Goal: Task Accomplishment & Management: Complete application form

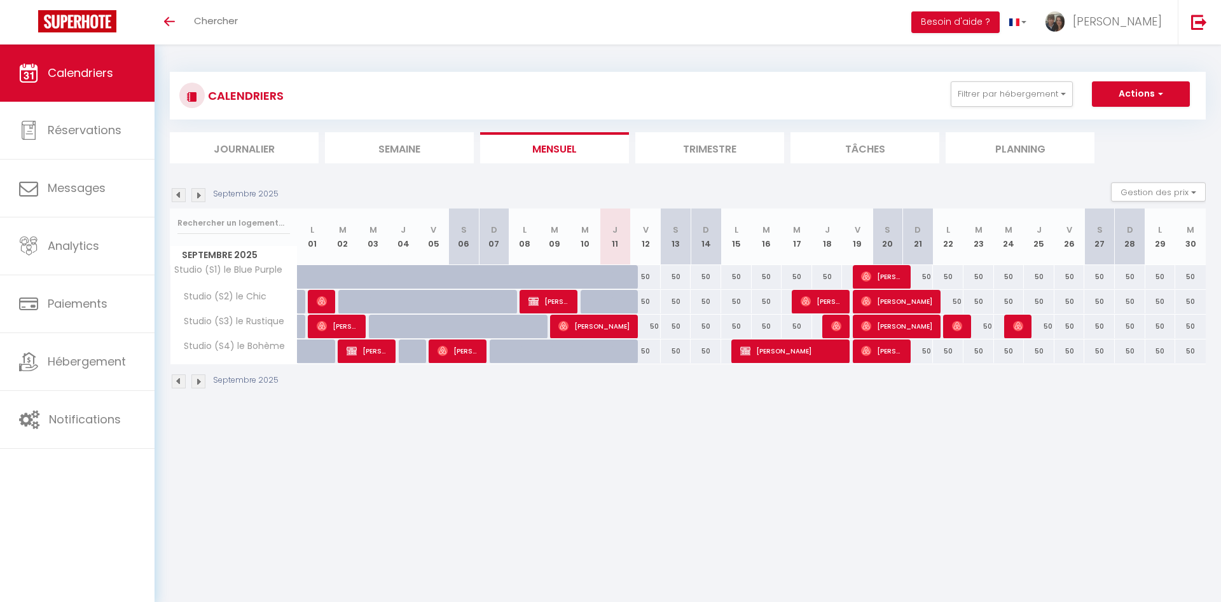
click at [282, 29] on div "Toggle menubar Chercher BUTTON Besoin d'aide ? quentin Paramètres Équipe" at bounding box center [651, 22] width 1119 height 45
click at [257, 18] on div "Toggle menubar Chercher BUTTON Besoin d'aide ? quentin Paramètres Équipe" at bounding box center [651, 22] width 1119 height 45
click at [226, 25] on span "Chercher" at bounding box center [216, 20] width 44 height 13
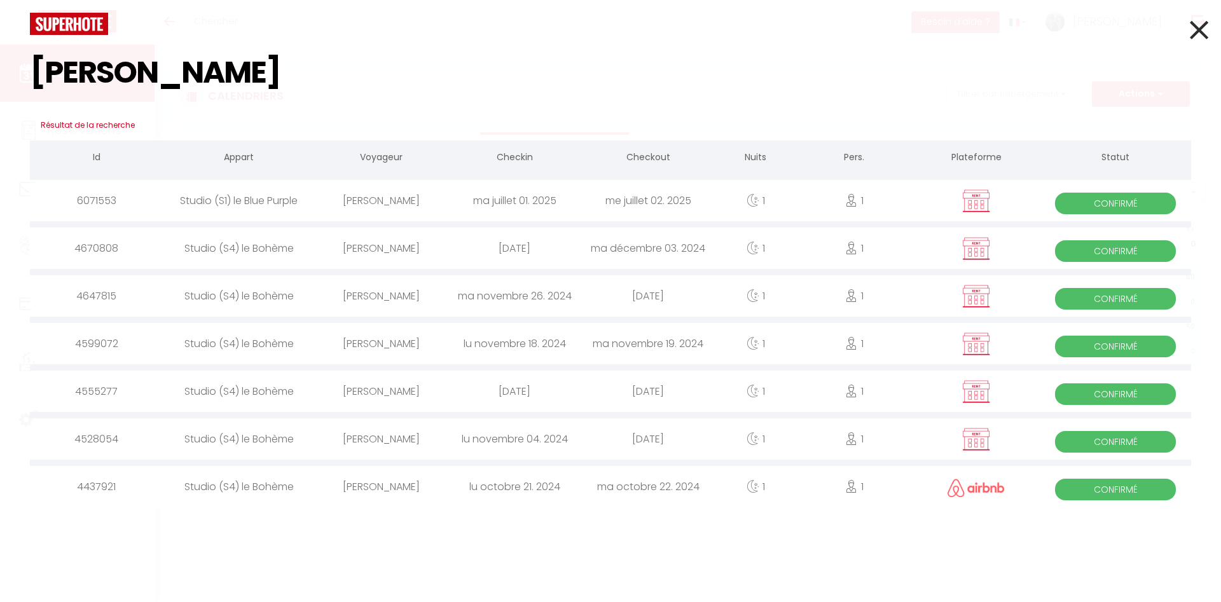
type input "[PERSON_NAME]"
click at [977, 207] on img at bounding box center [976, 201] width 32 height 24
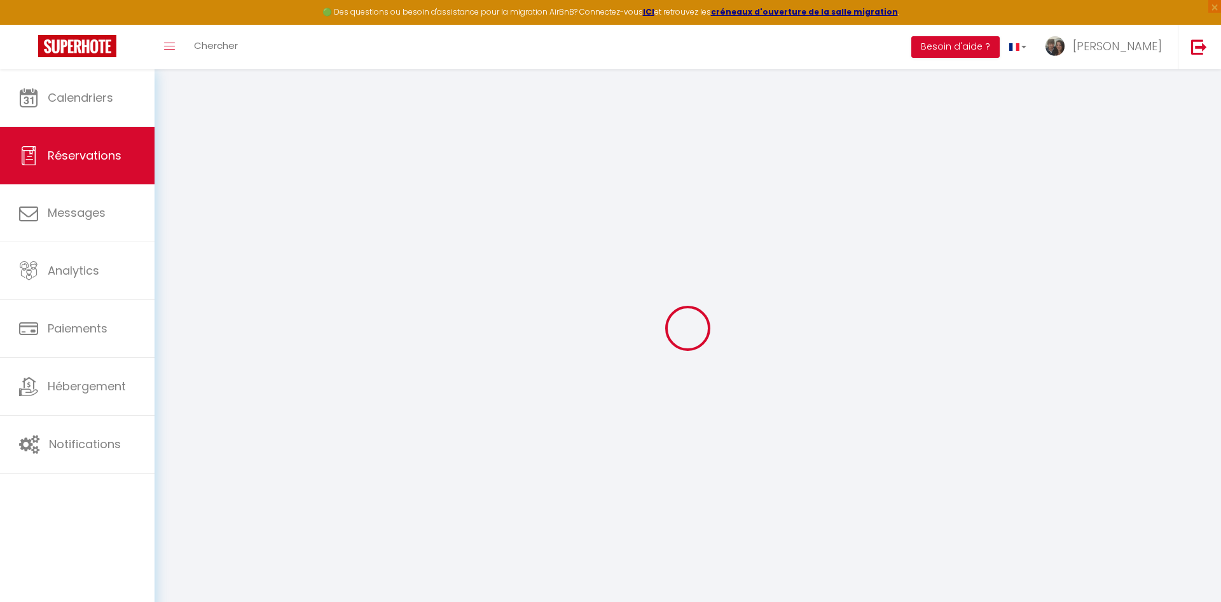
select select
checkbox input "false"
select select
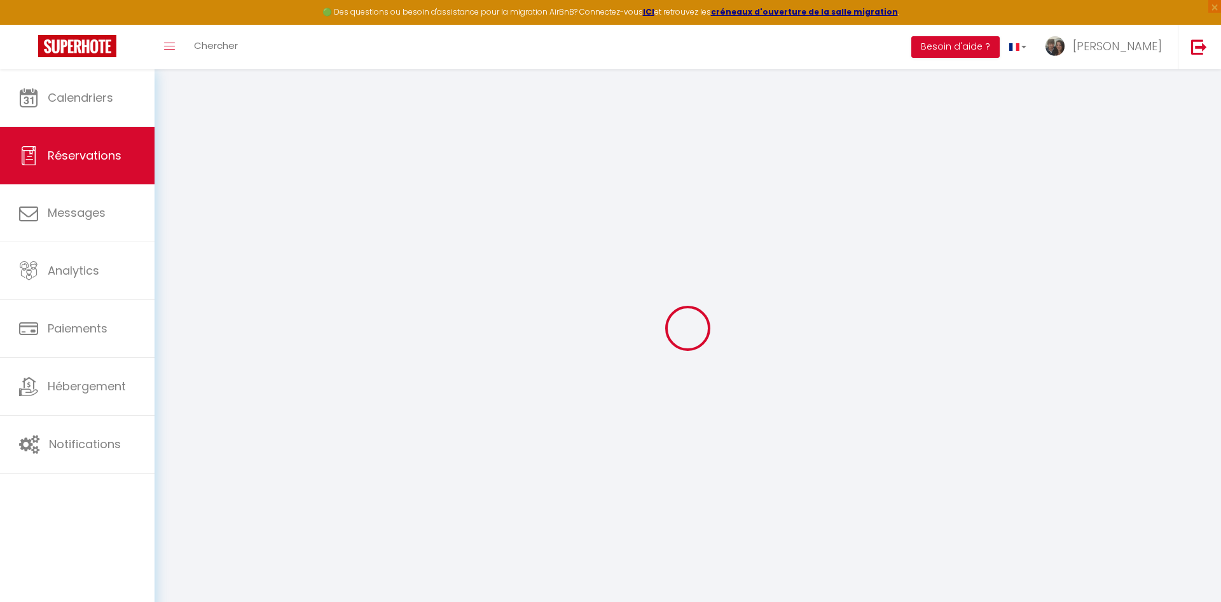
checkbox input "false"
type textarea "Voyage d'affaires"
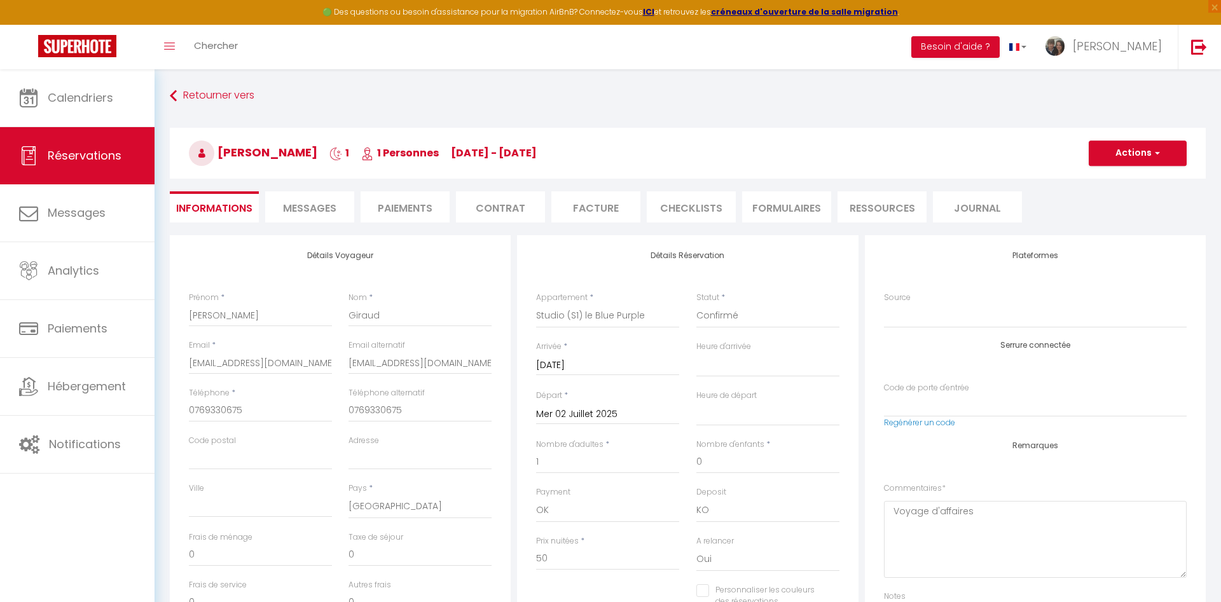
select select
checkbox input "false"
select select "18:30"
select select "08:30"
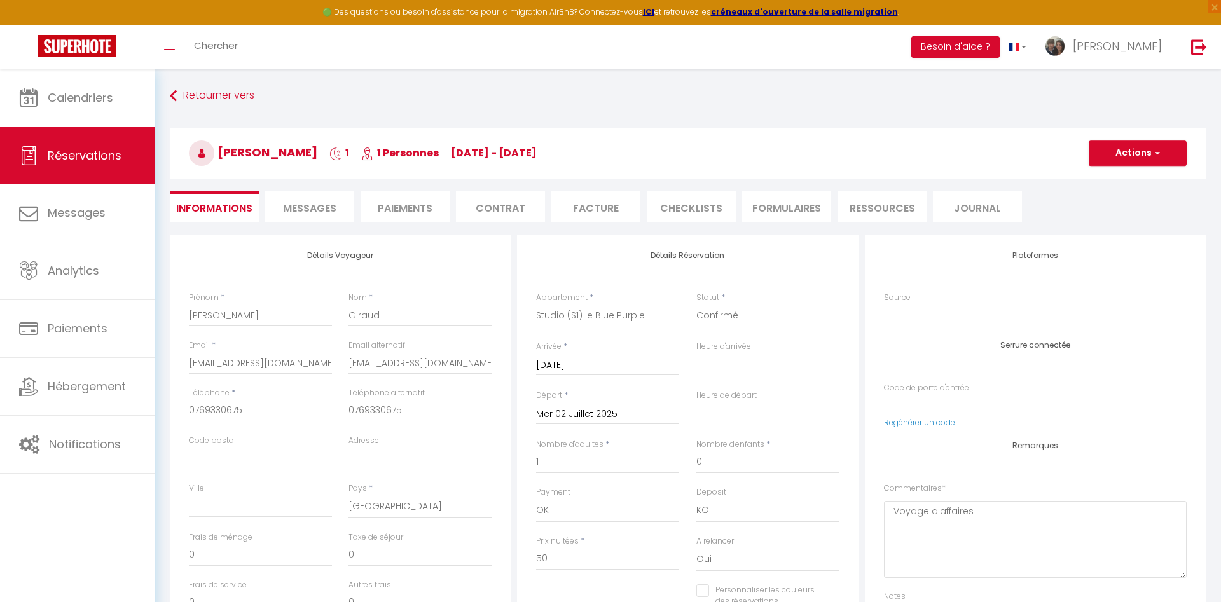
checkbox input "false"
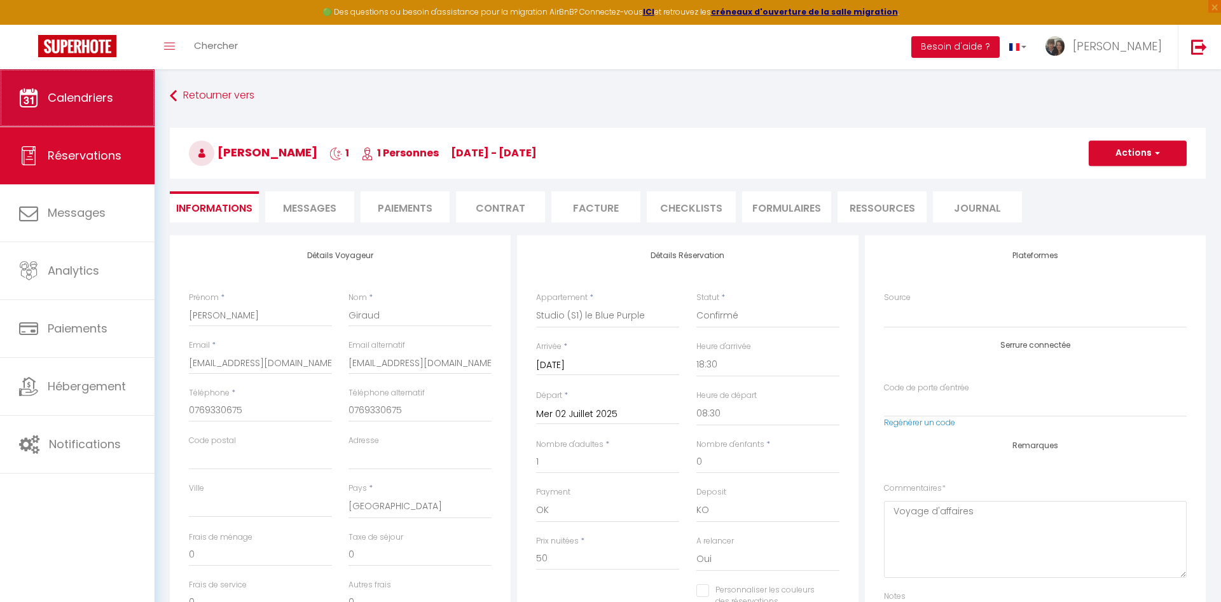
click at [61, 103] on span "Calendriers" at bounding box center [80, 98] width 65 height 16
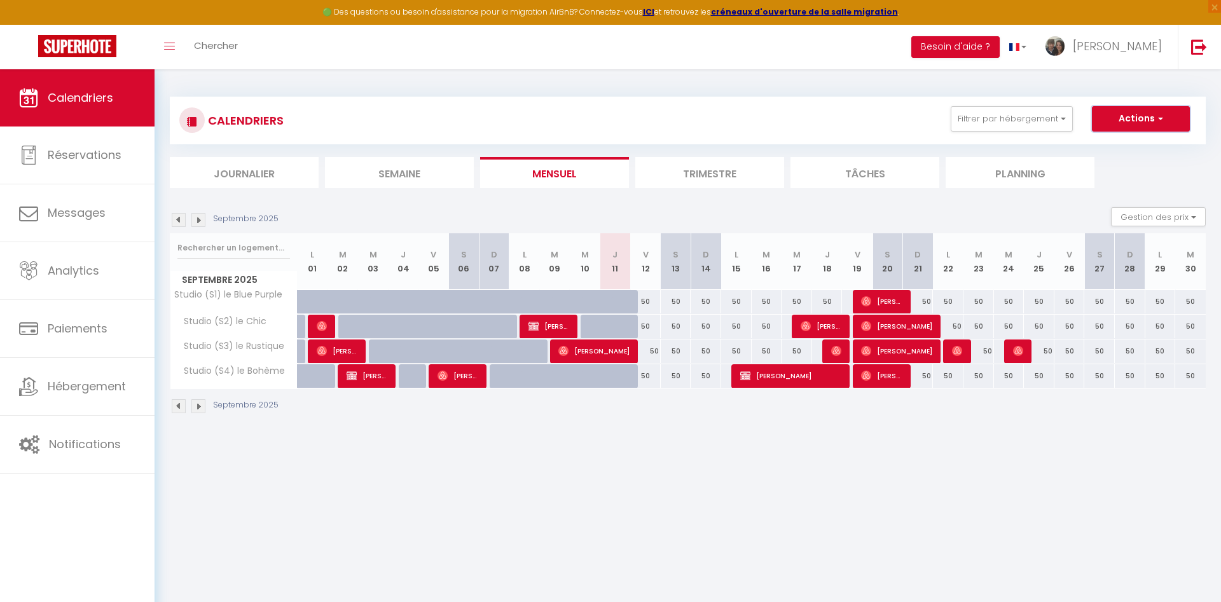
click at [1133, 118] on button "Actions" at bounding box center [1141, 118] width 98 height 25
click at [1107, 147] on link "Nouvelle réservation" at bounding box center [1127, 148] width 111 height 19
select select
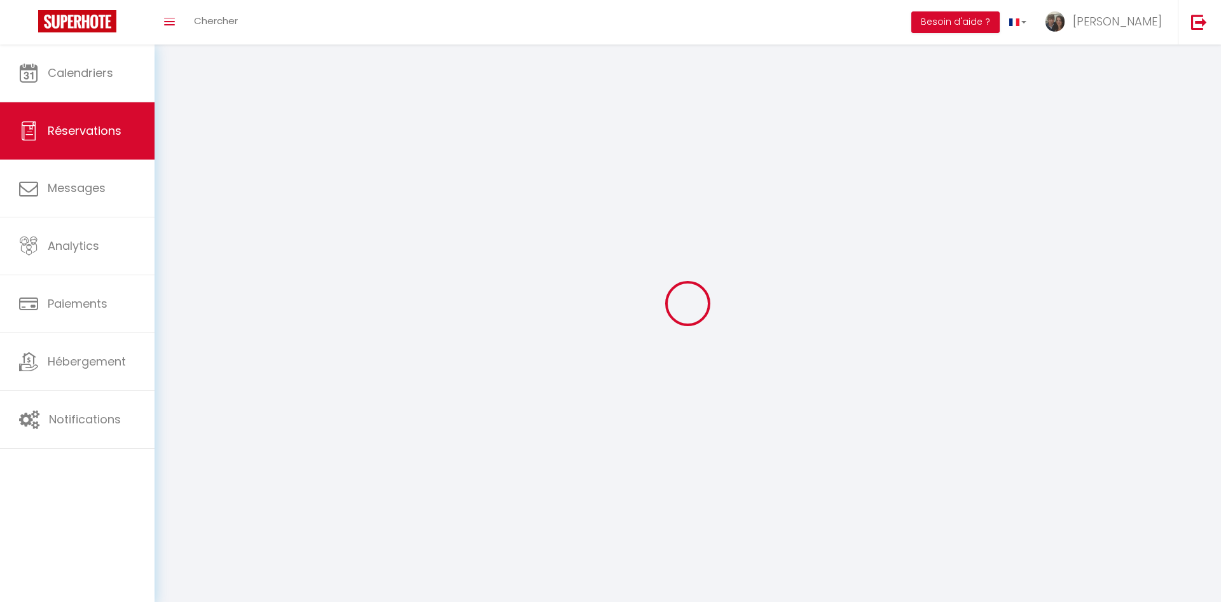
select select
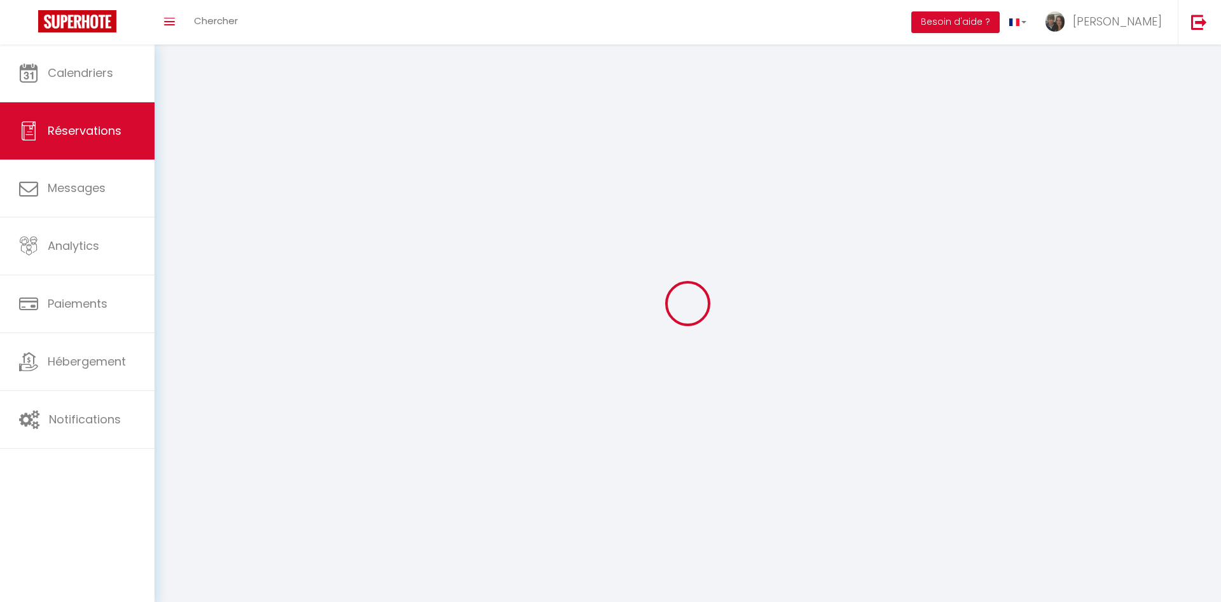
select select
checkbox input "false"
select select
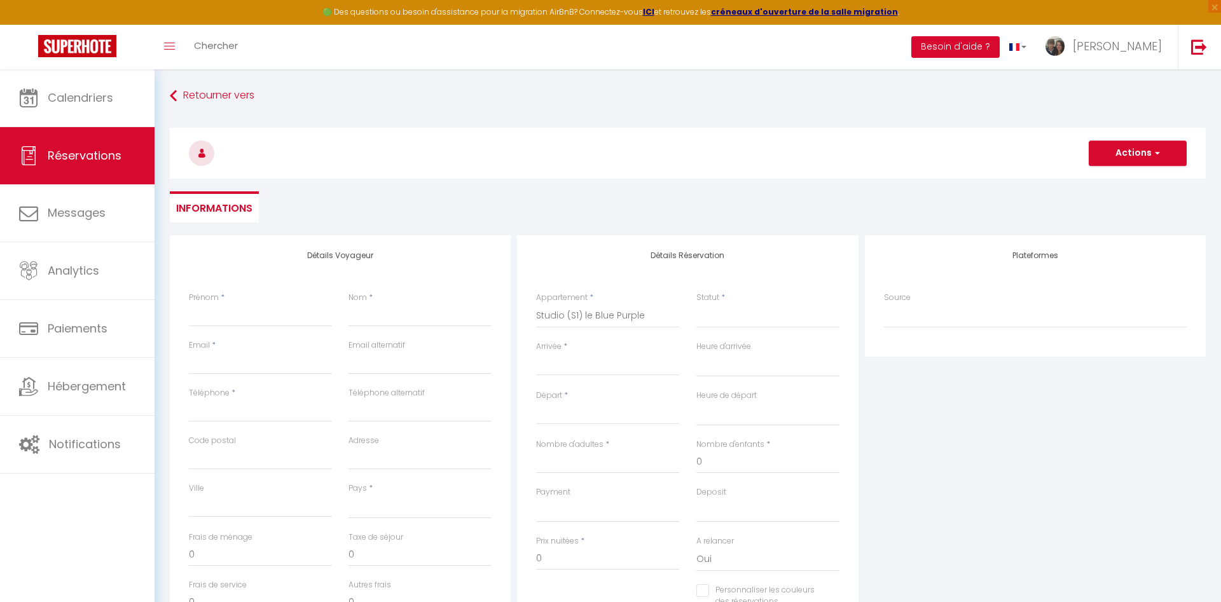
select select
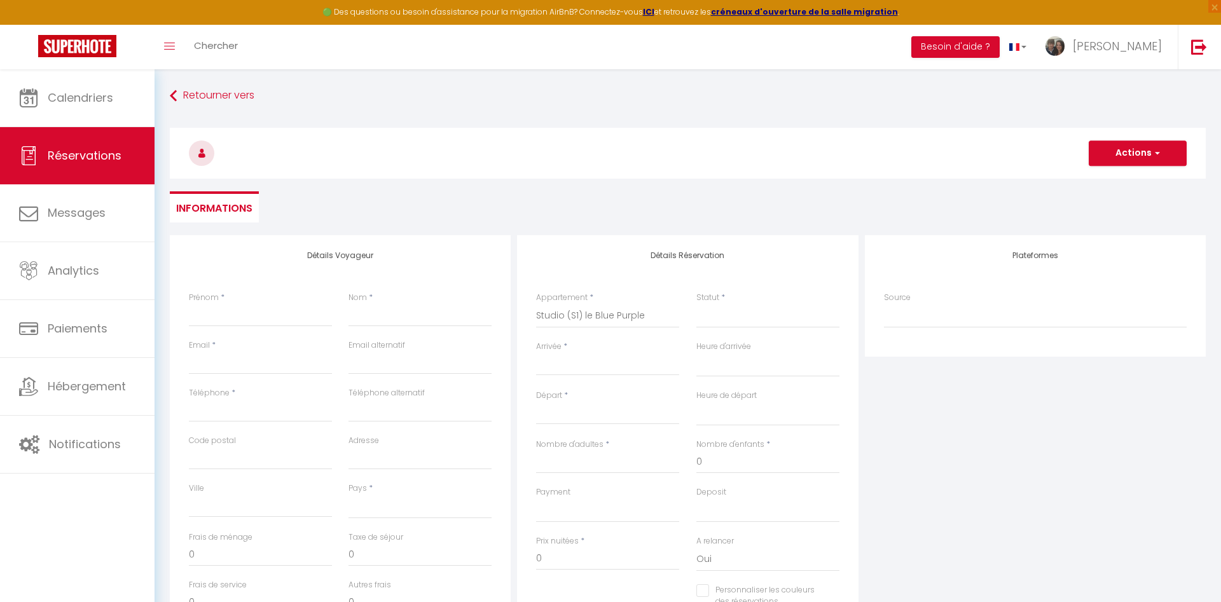
select select
checkbox input "false"
select select
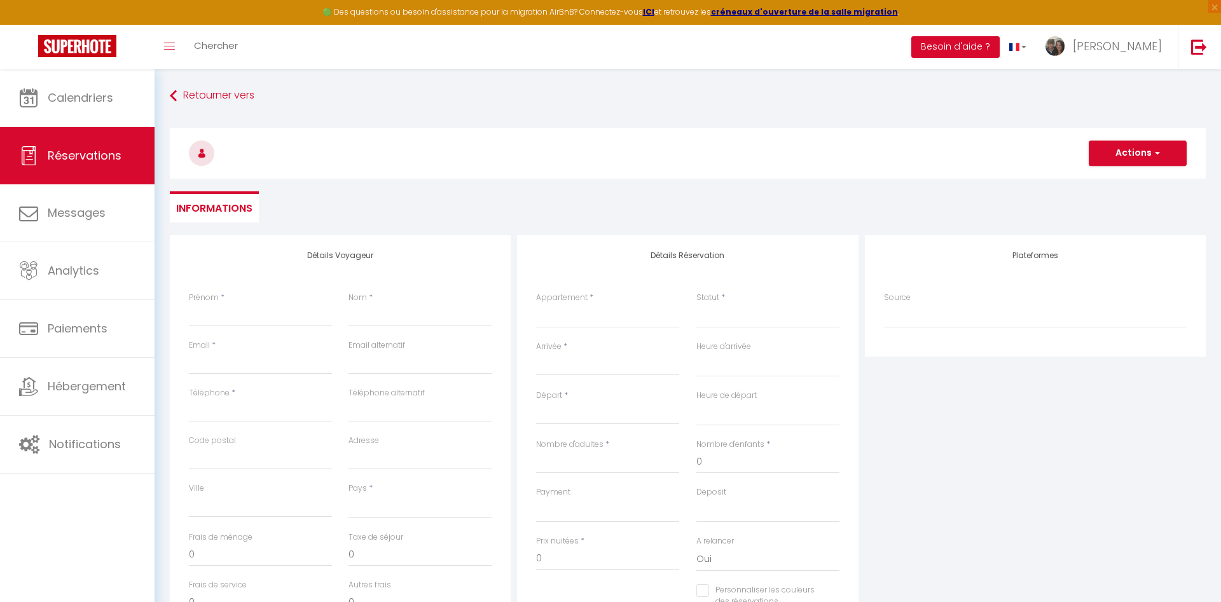
select select
checkbox input "false"
select select
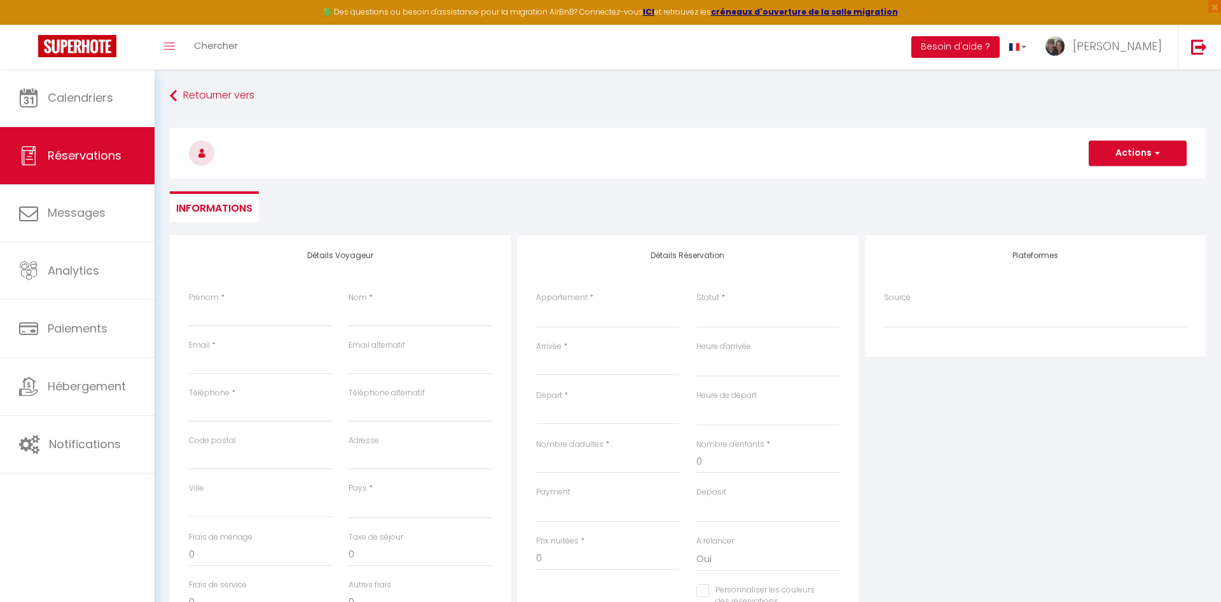
select select
click at [237, 321] on input "Prénom" at bounding box center [260, 315] width 143 height 23
type input "a"
select select
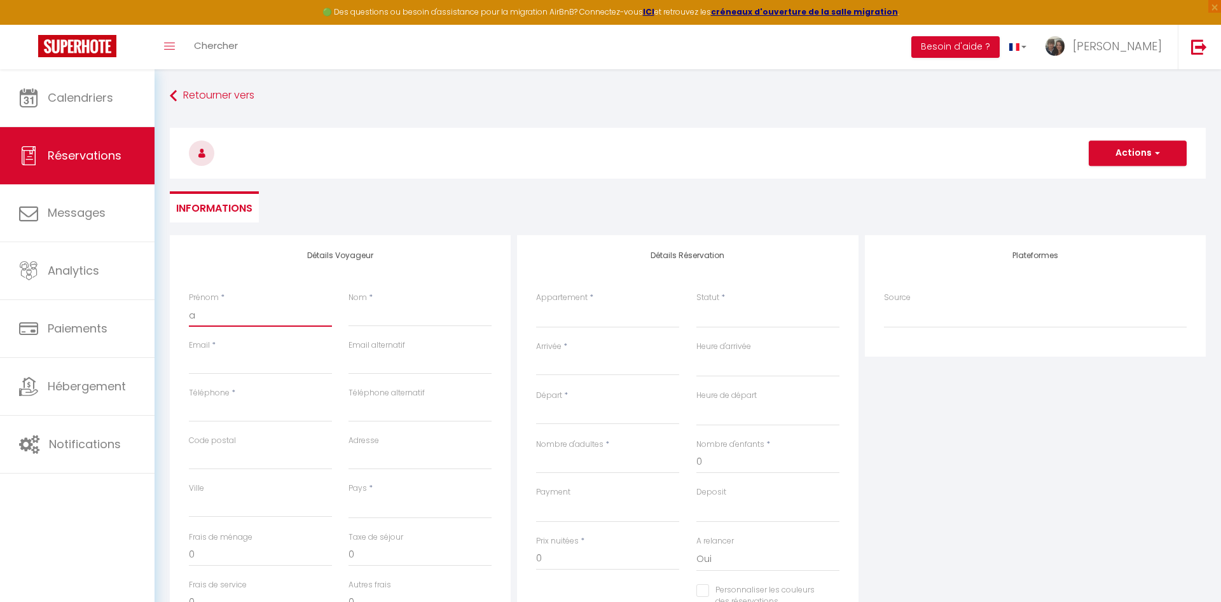
select select
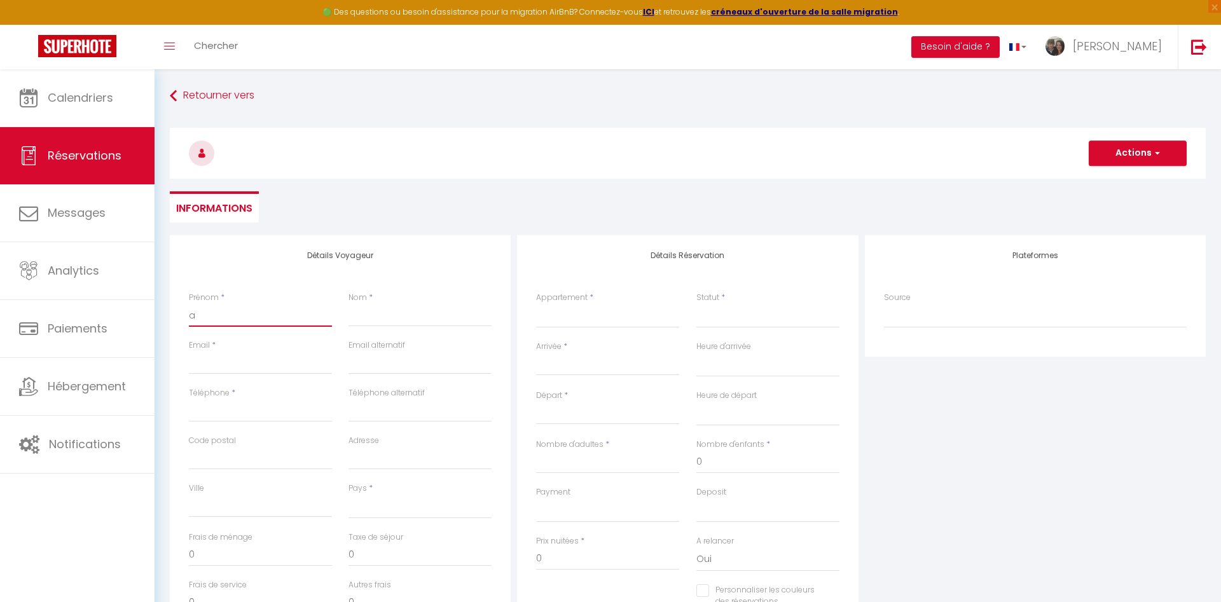
checkbox input "false"
type input "ar"
select select
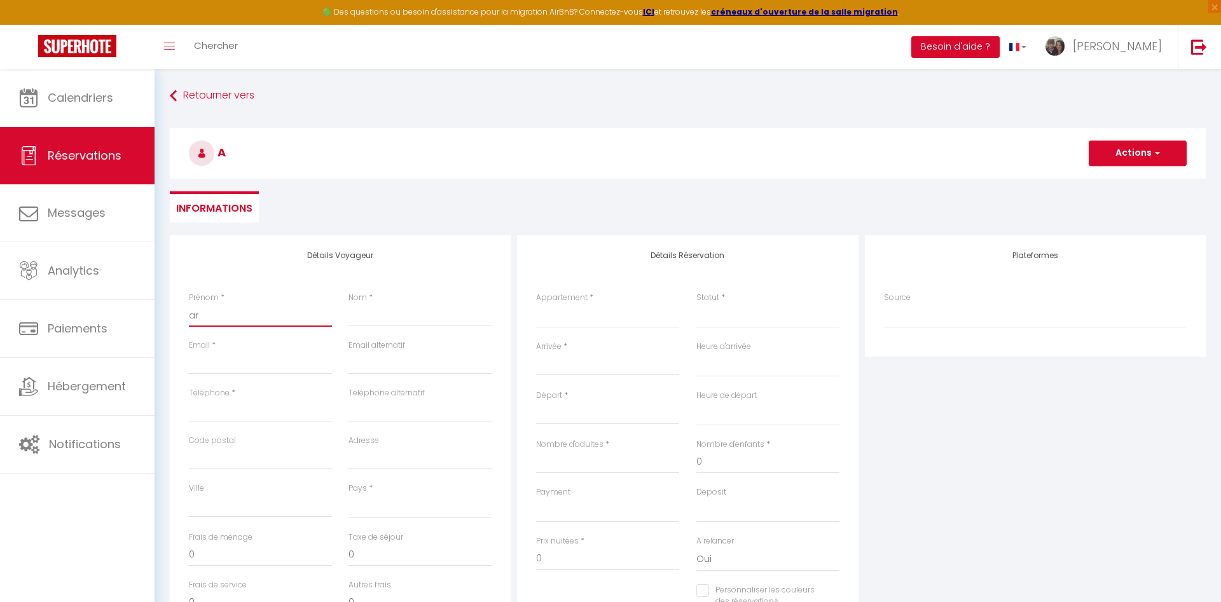
select select
checkbox input "false"
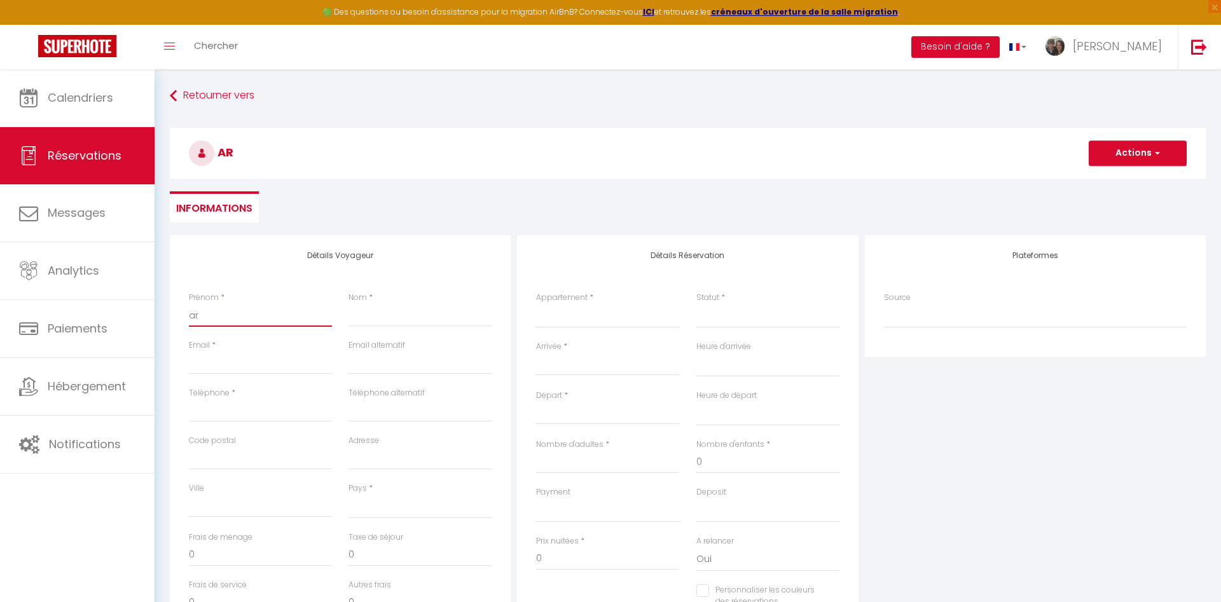
type input "arn"
select select
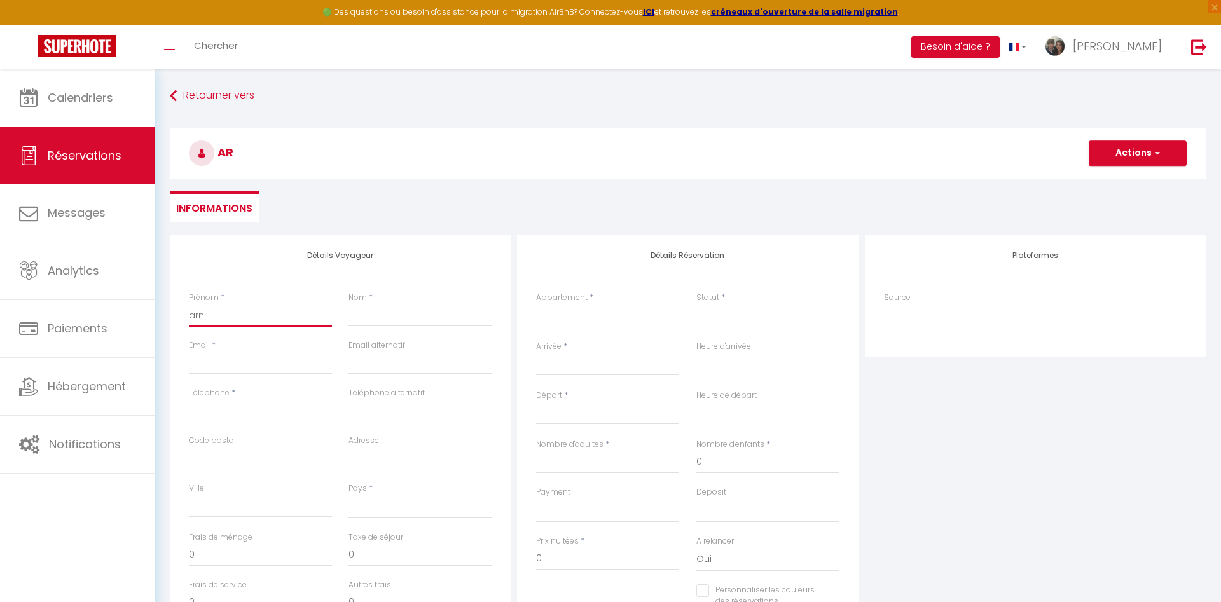
select select
checkbox input "false"
type input "arna"
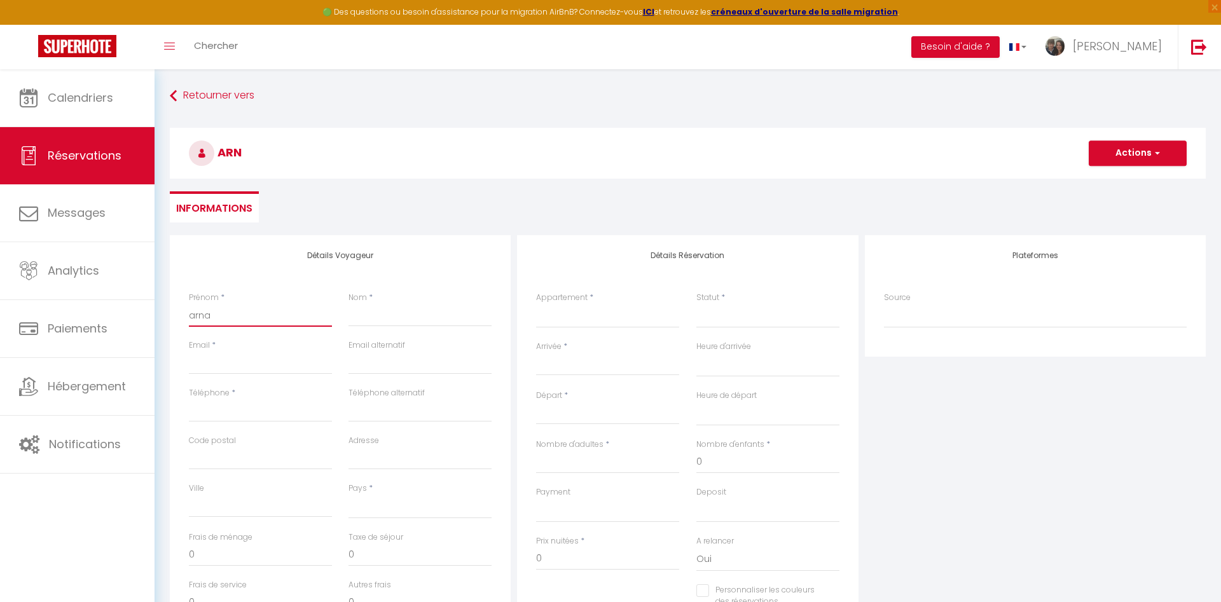
select select
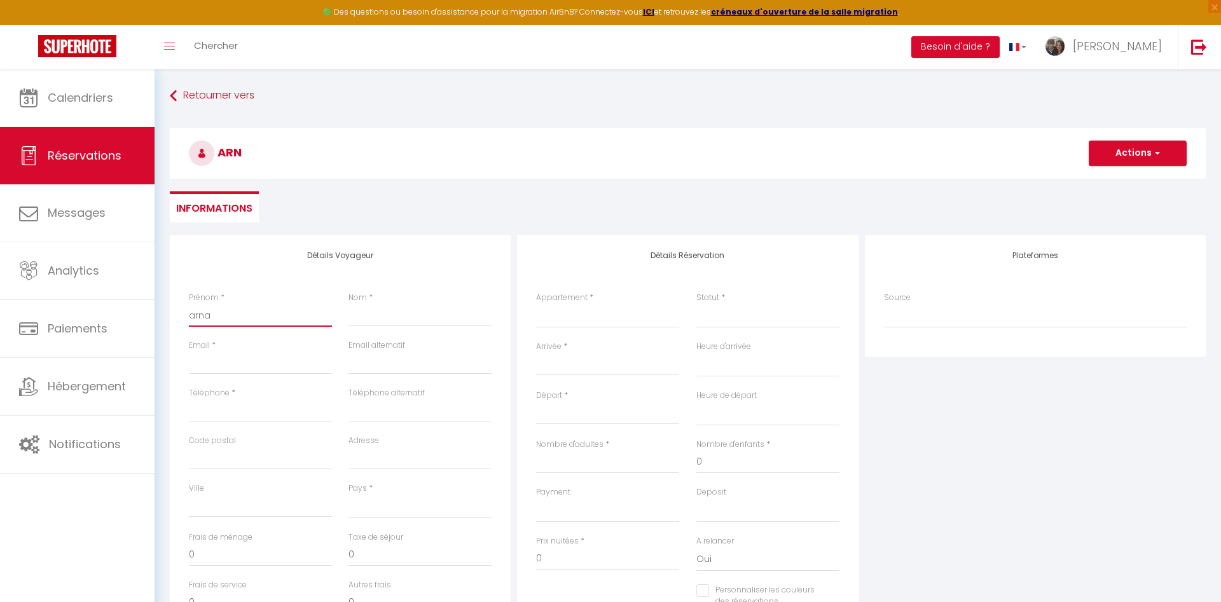
select select
checkbox input "false"
type input "arnau"
select select
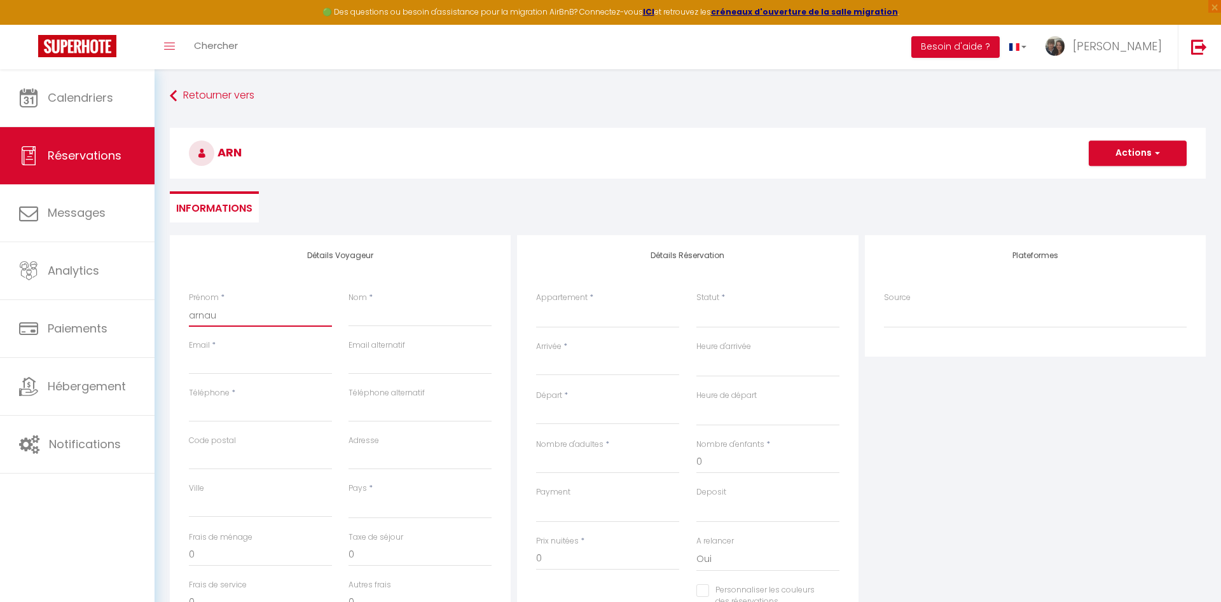
select select
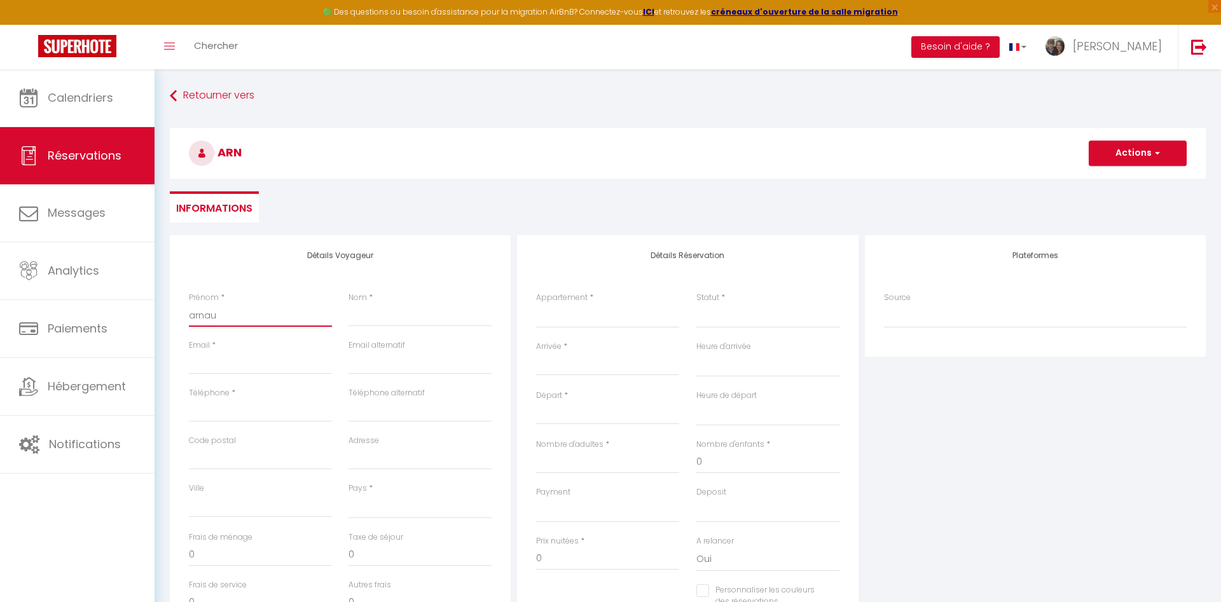
select select
checkbox input "false"
type input "[PERSON_NAME]"
select select
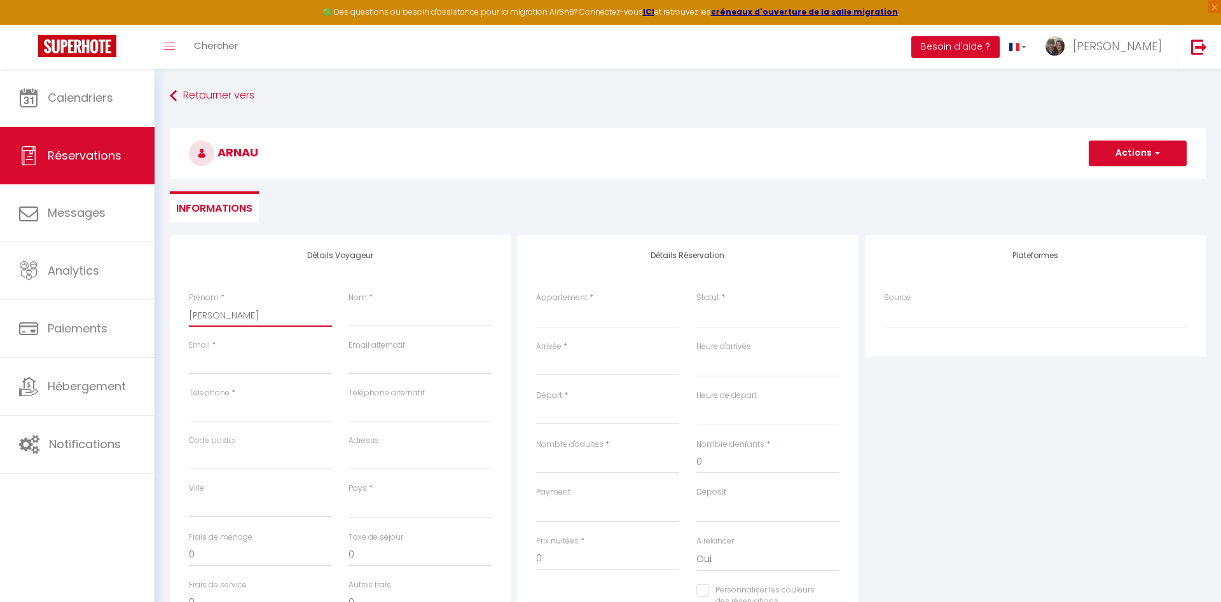
select select
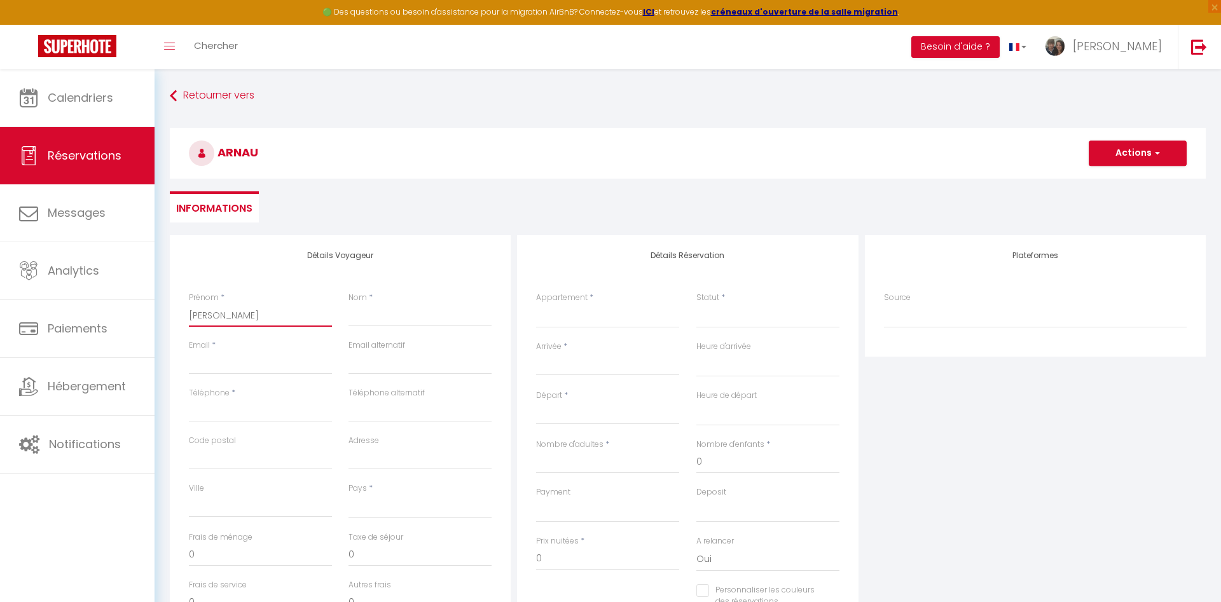
checkbox input "false"
type input "[PERSON_NAME]"
click at [383, 320] on input "Nom" at bounding box center [419, 315] width 143 height 23
type input "G"
select select
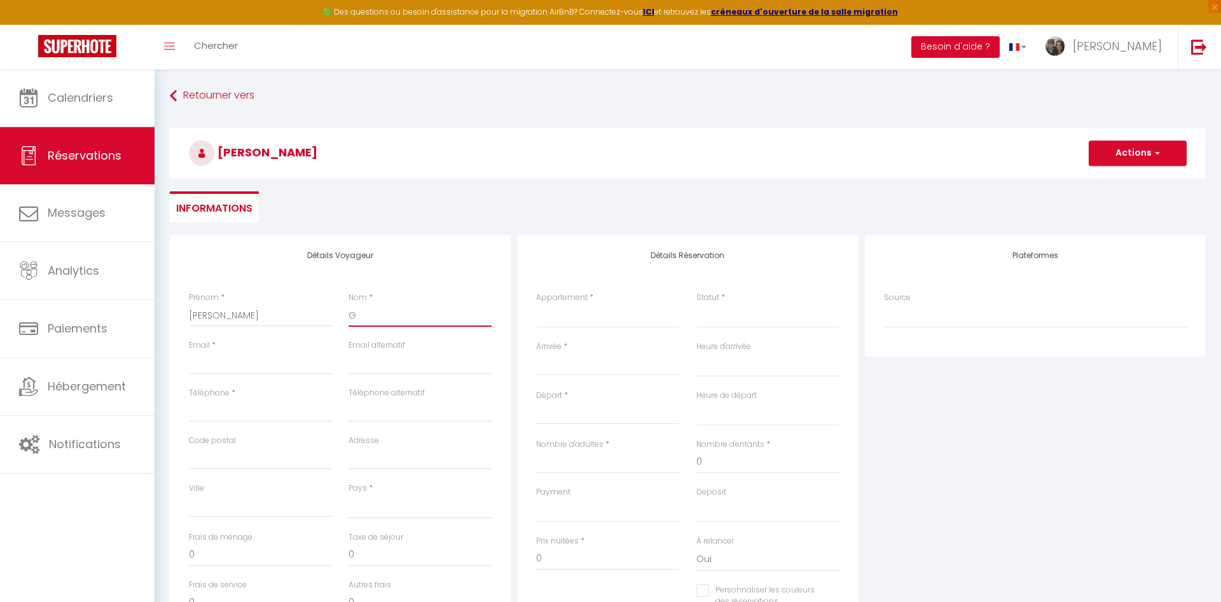
select select
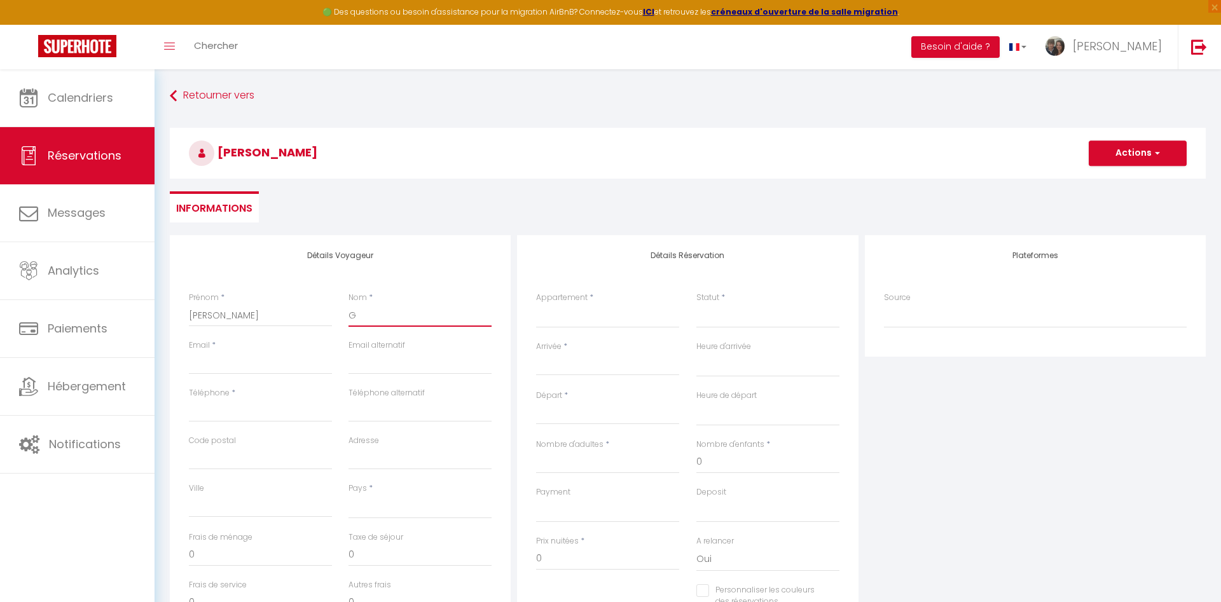
select select
checkbox input "false"
type input "GI"
select select
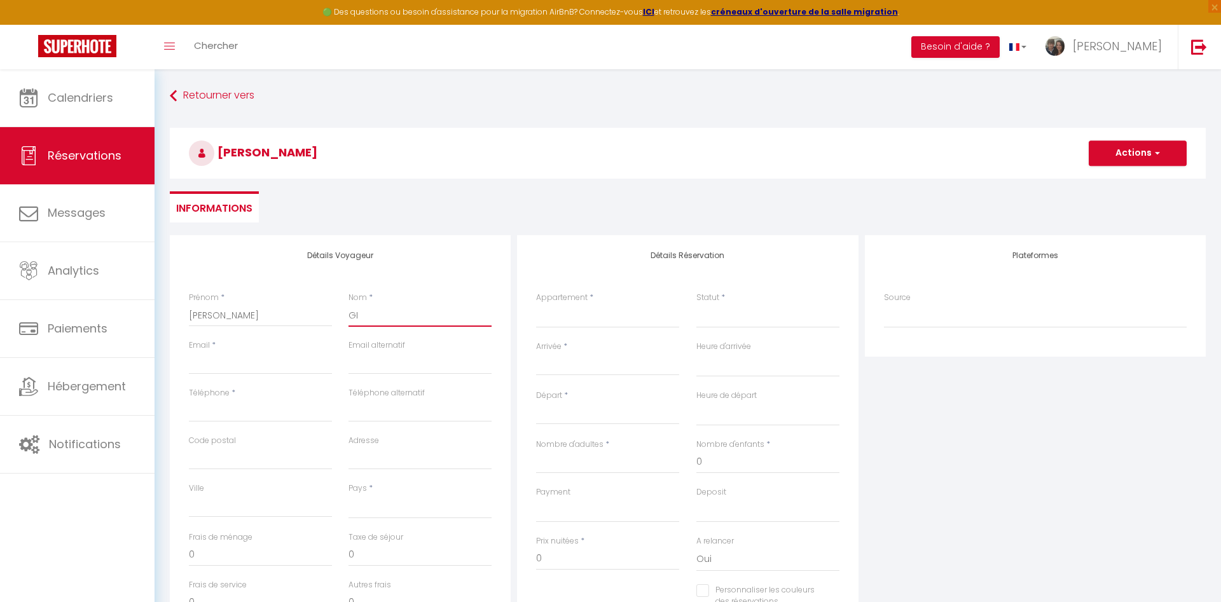
select select
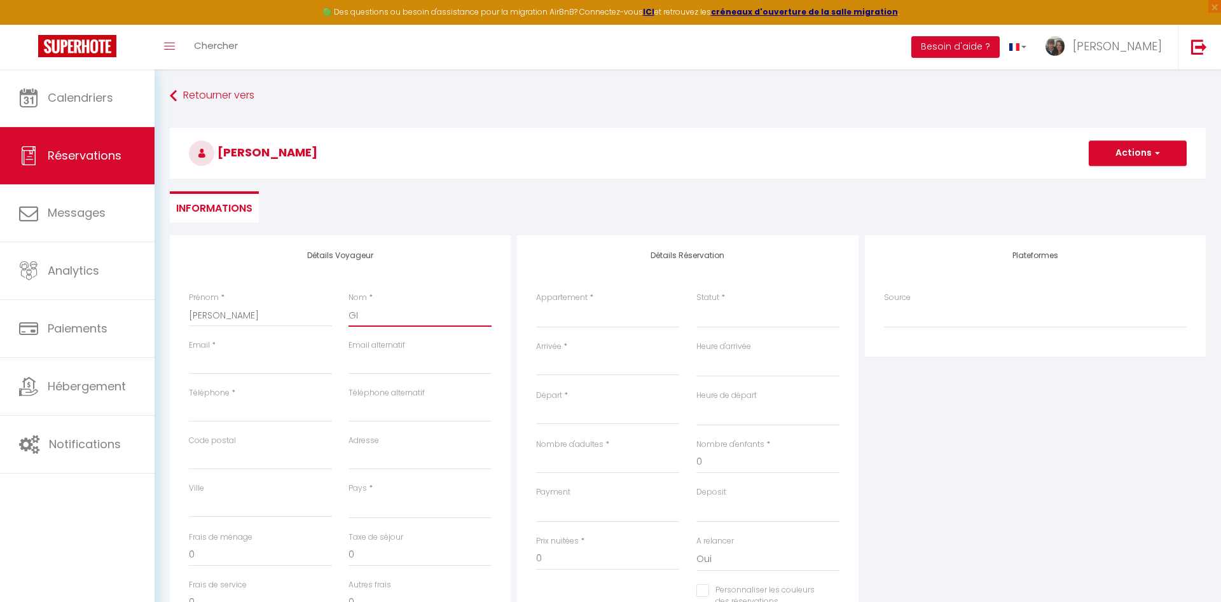
checkbox input "false"
type input "GIR"
select select
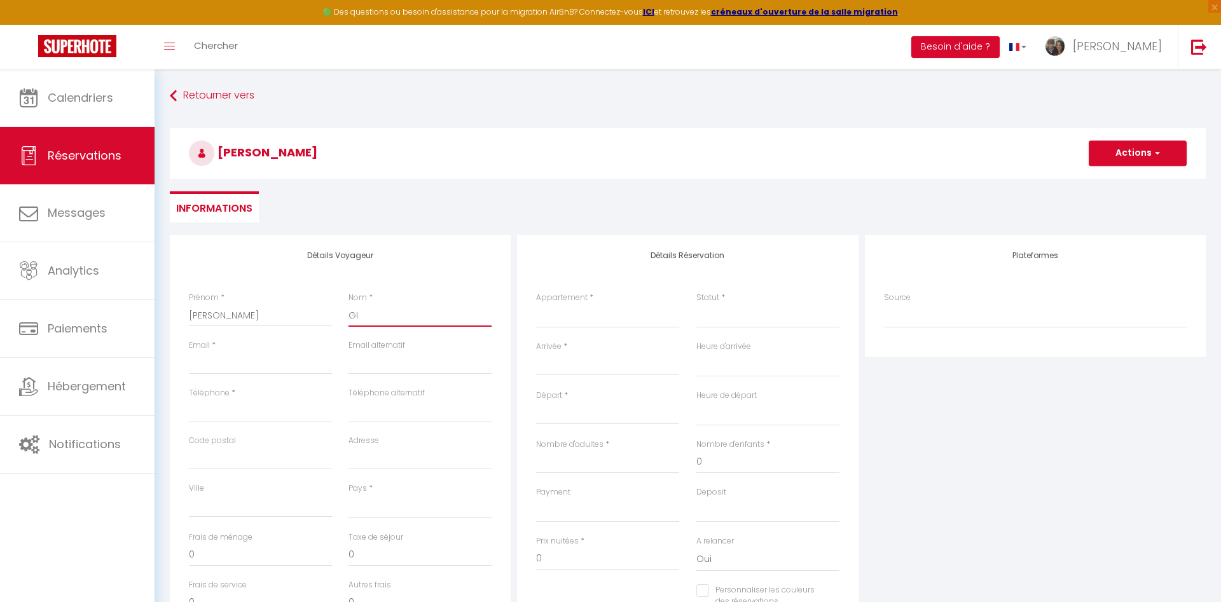
select select
checkbox input "false"
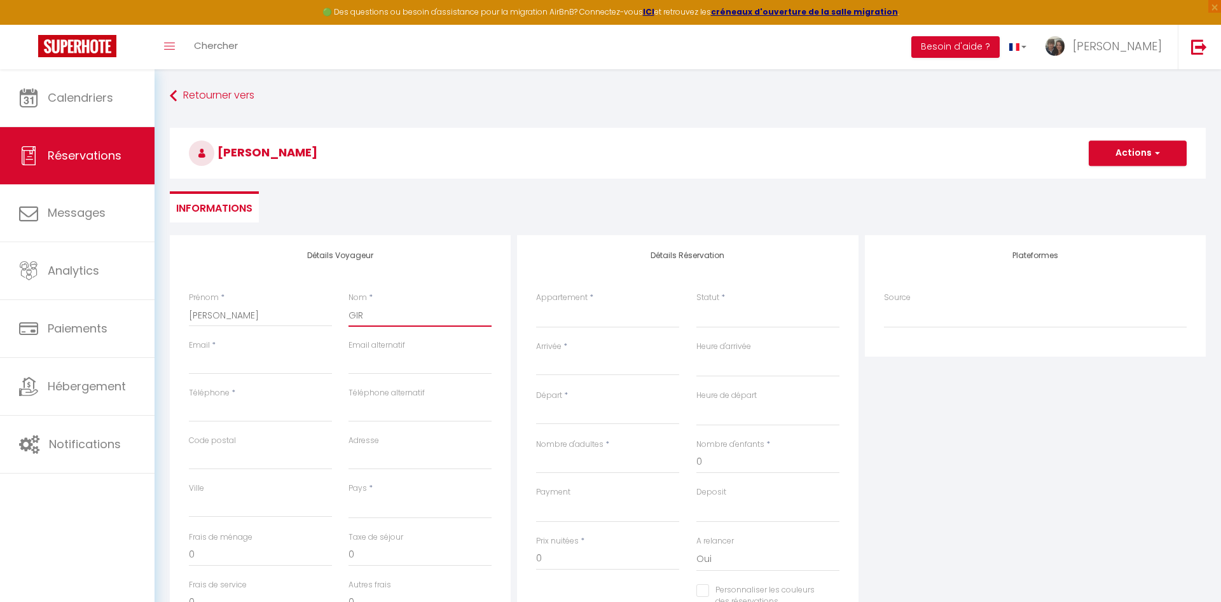
type input "GIRA"
select select
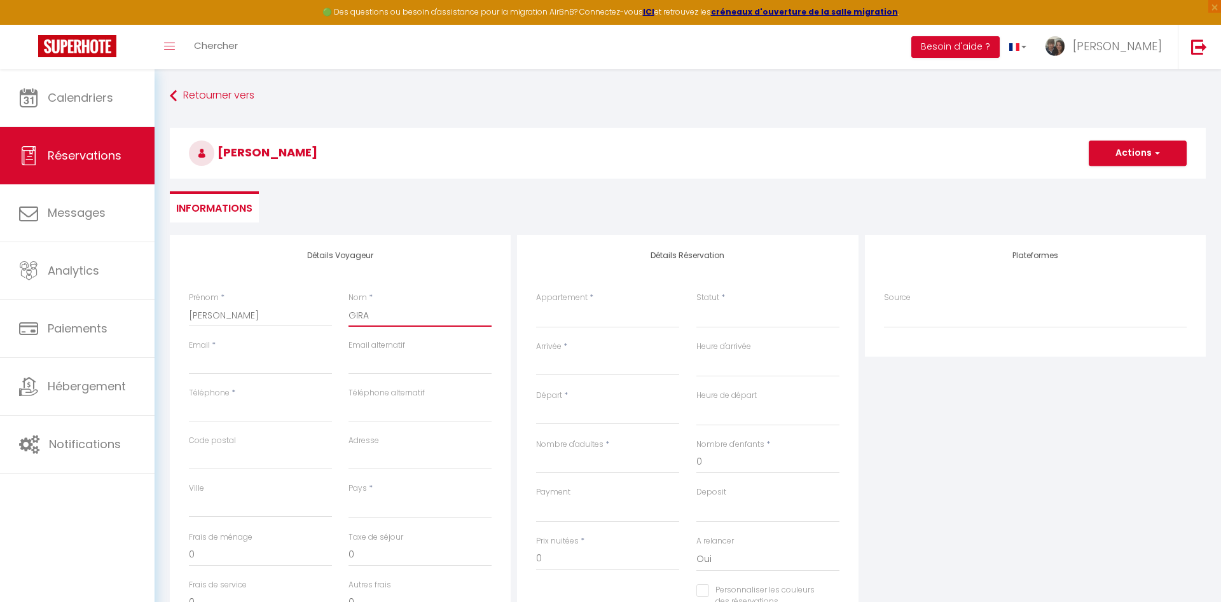
select select
checkbox input "false"
type input "GIRAU"
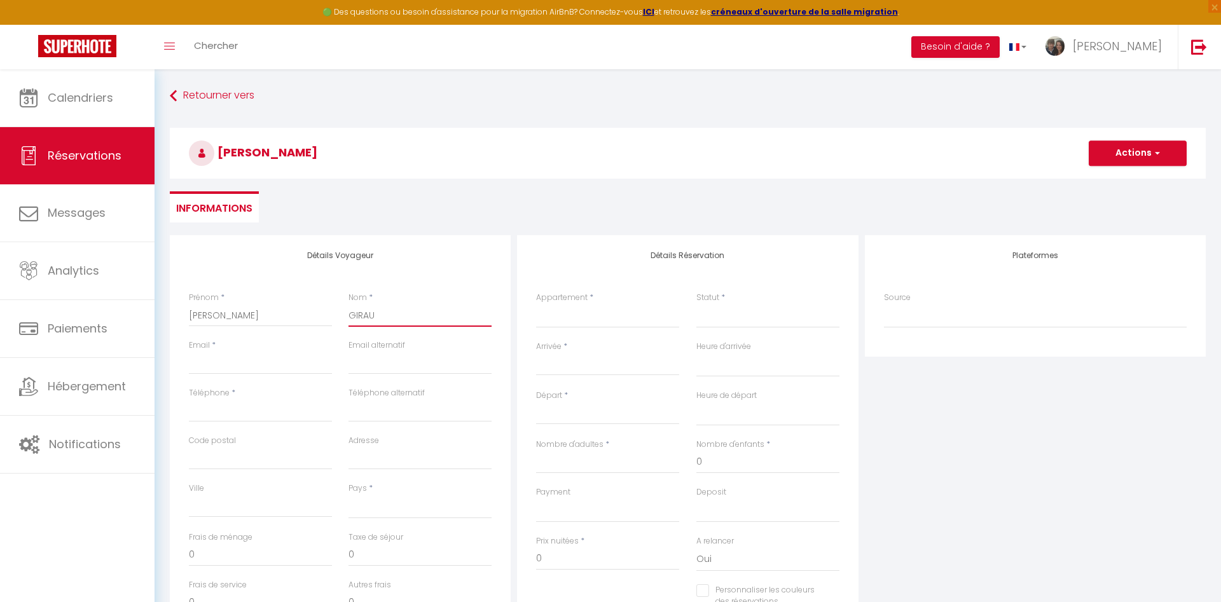
select select
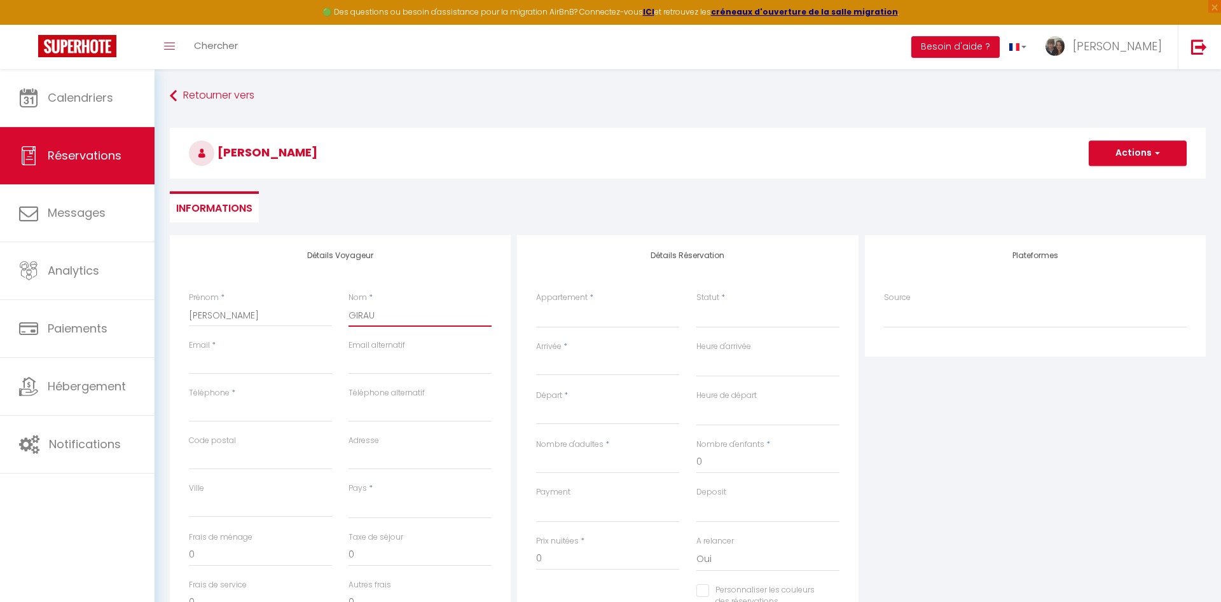
select select
checkbox input "false"
type input "GIRAUD"
select select
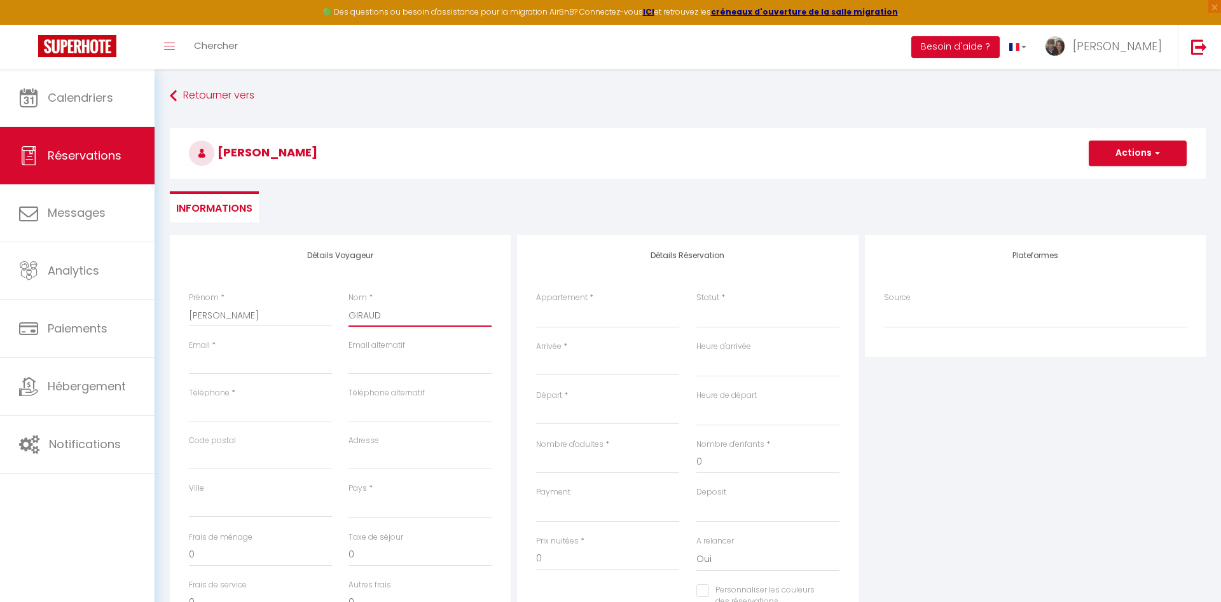
select select
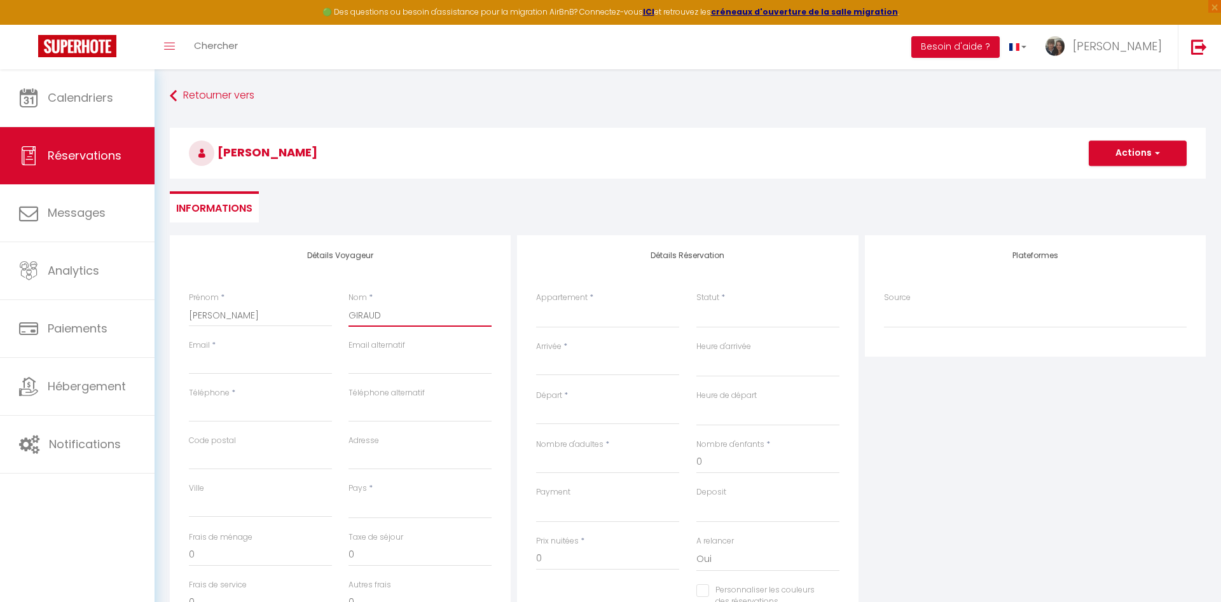
select select
checkbox input "false"
type input "GIRAUD"
click at [250, 366] on input "Email client" at bounding box center [260, 363] width 143 height 23
type input "g"
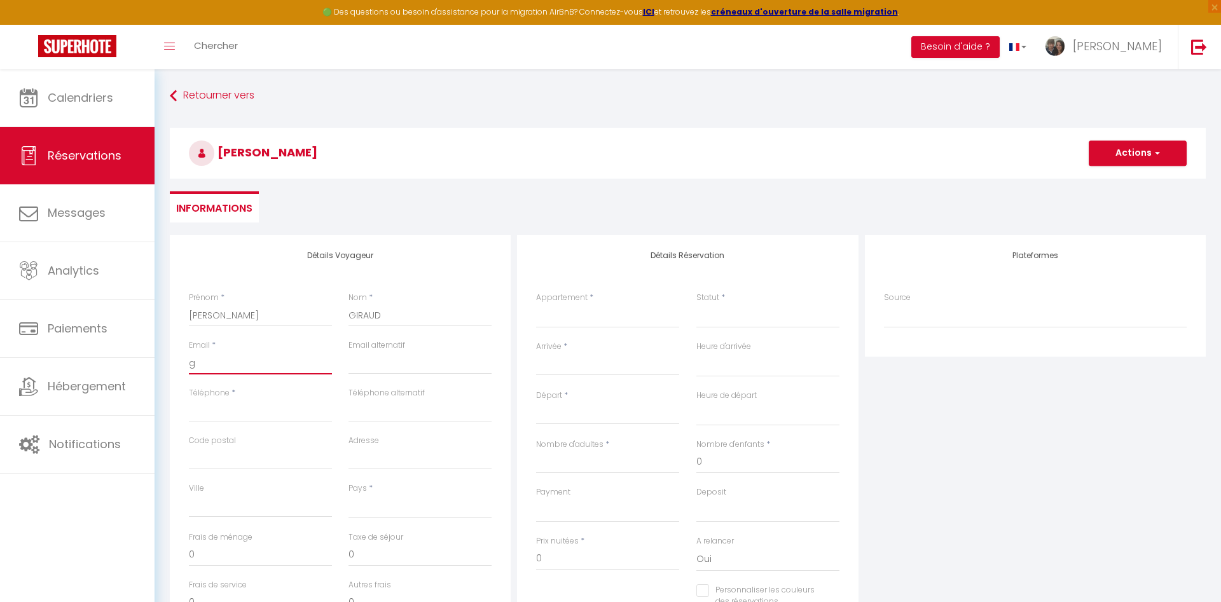
select select
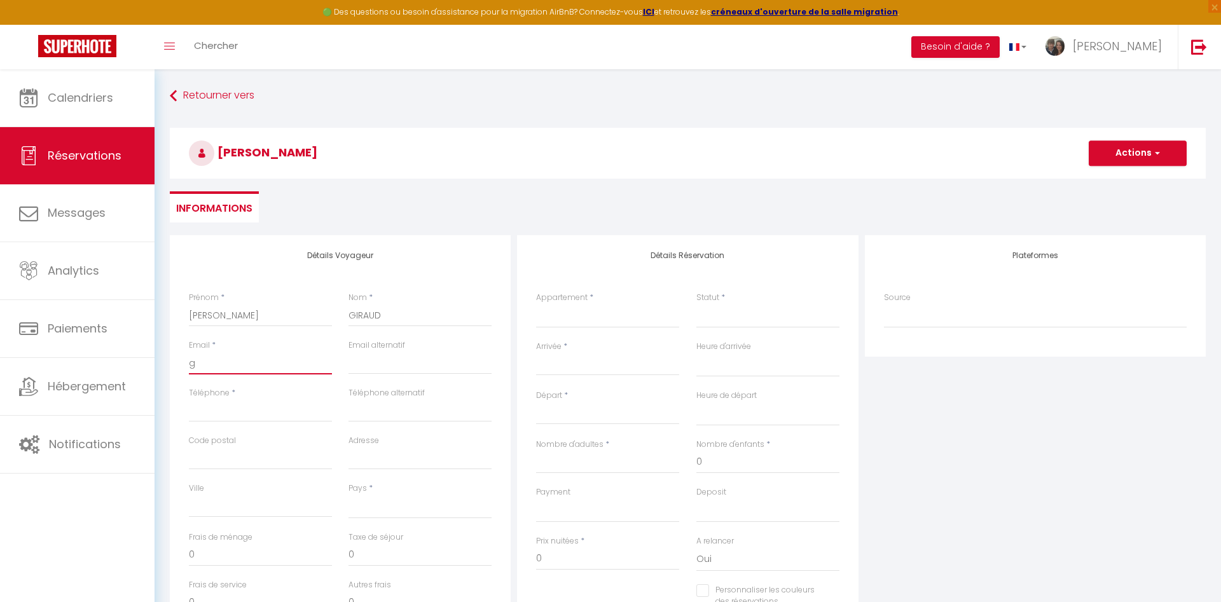
select select
checkbox input "false"
type input "gi"
select select
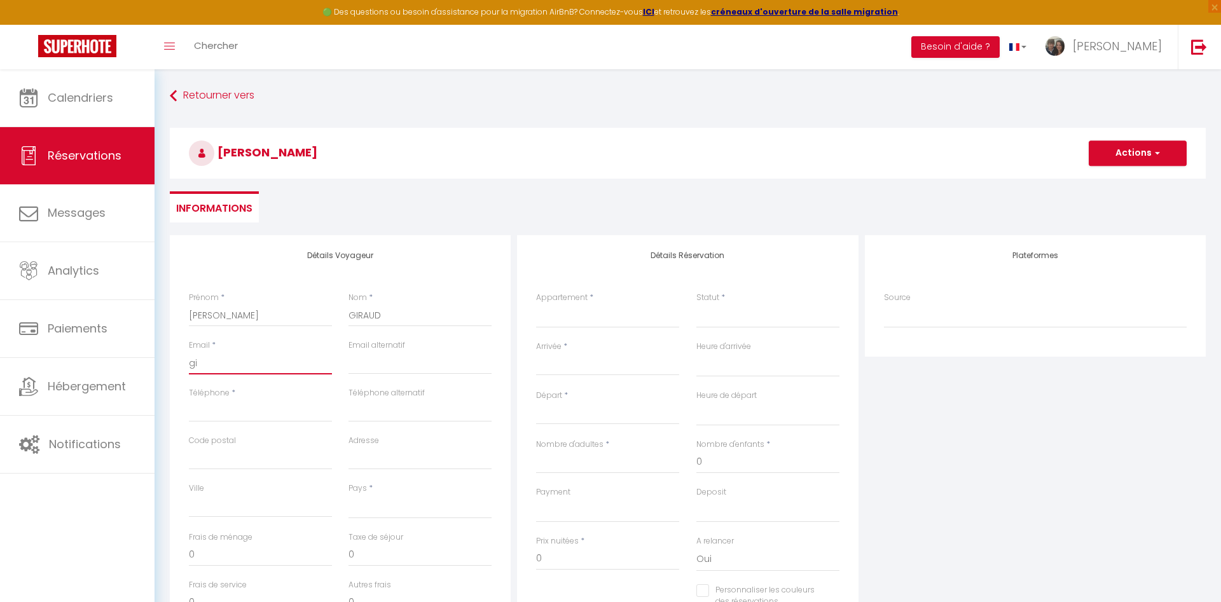
select select
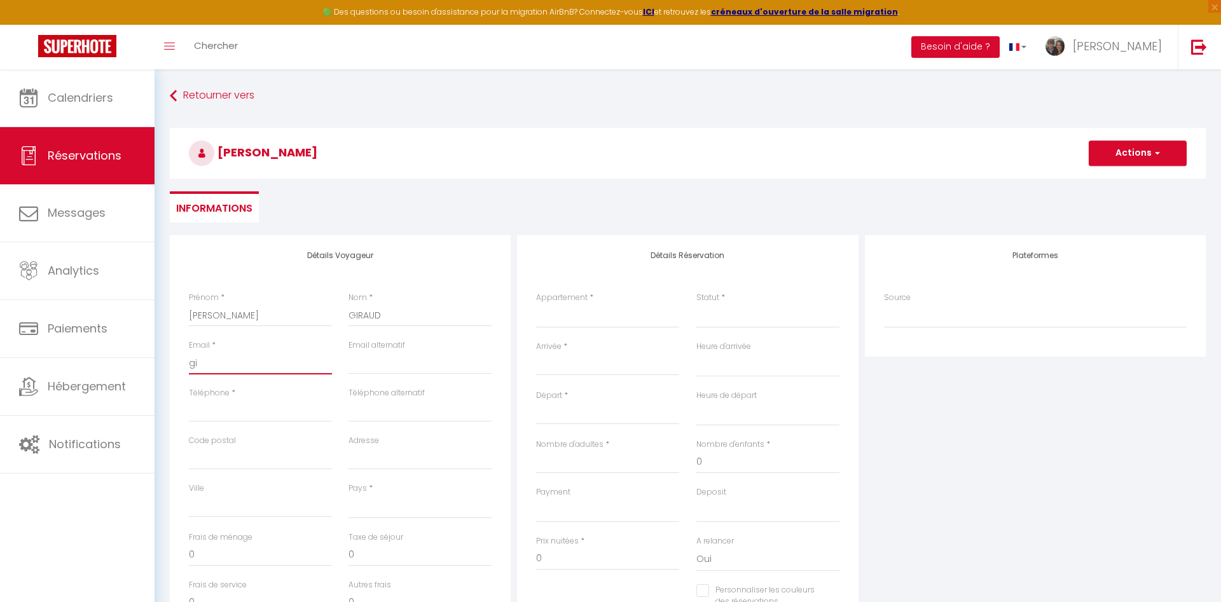
select select
checkbox input "false"
type input "gir"
select select
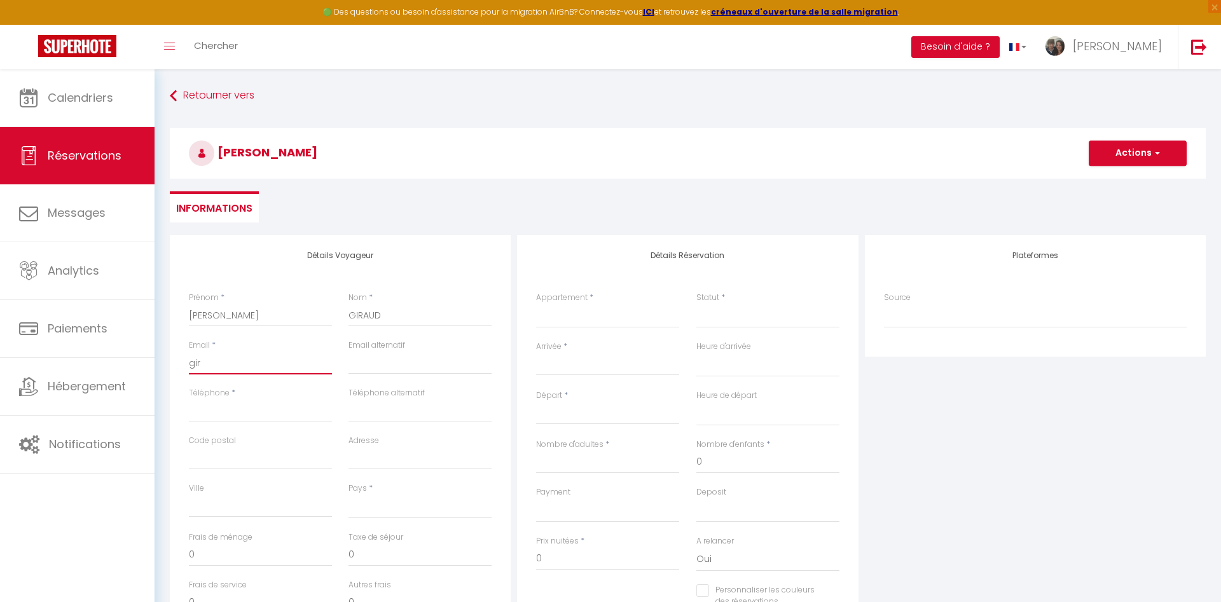
select select
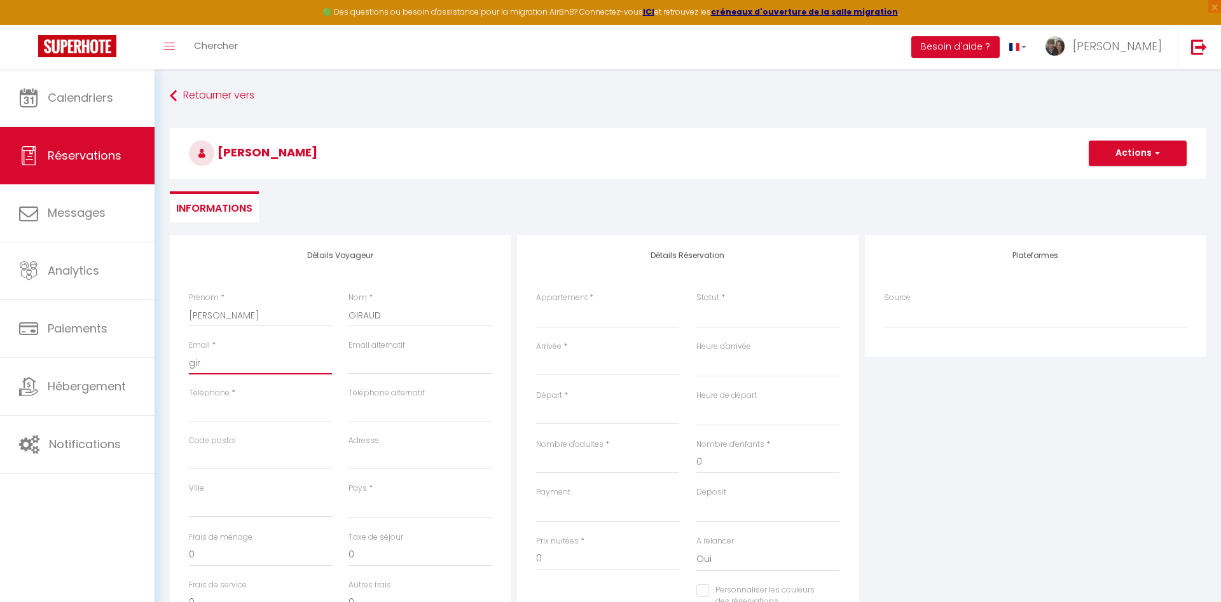
checkbox input "false"
type input "gira"
select select
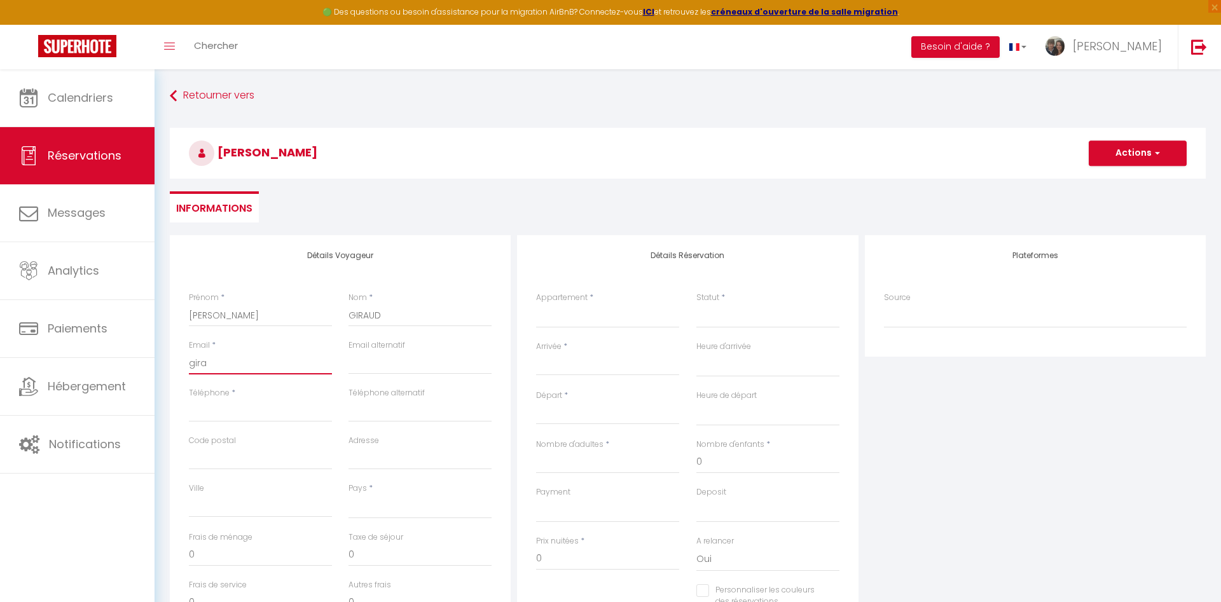
select select
checkbox input "false"
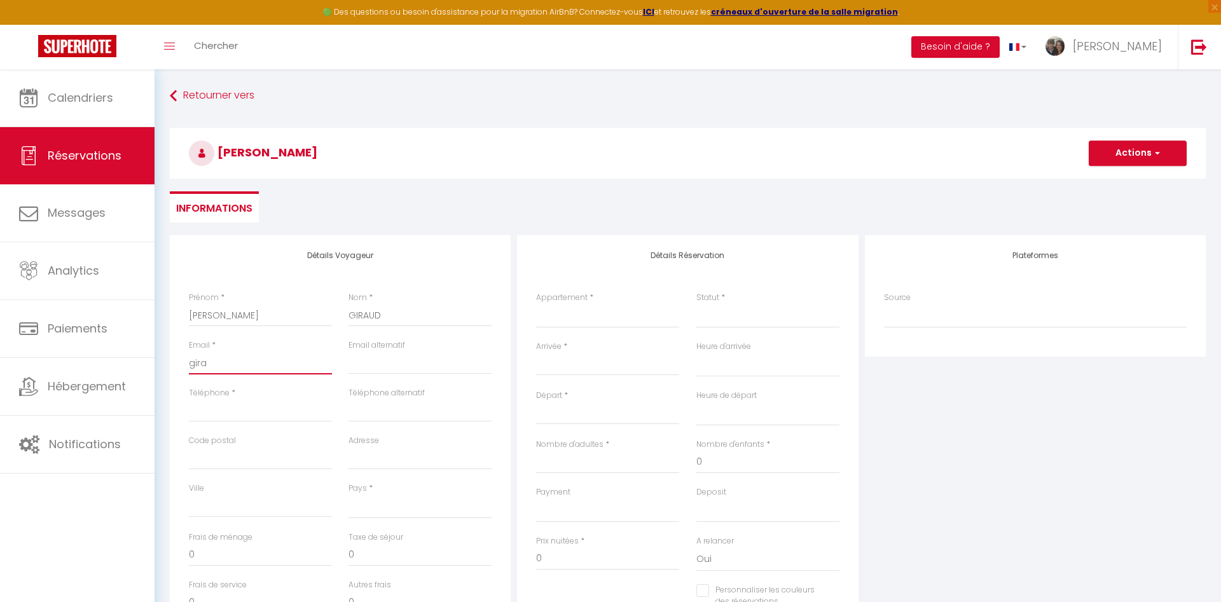
type input "girau"
select select
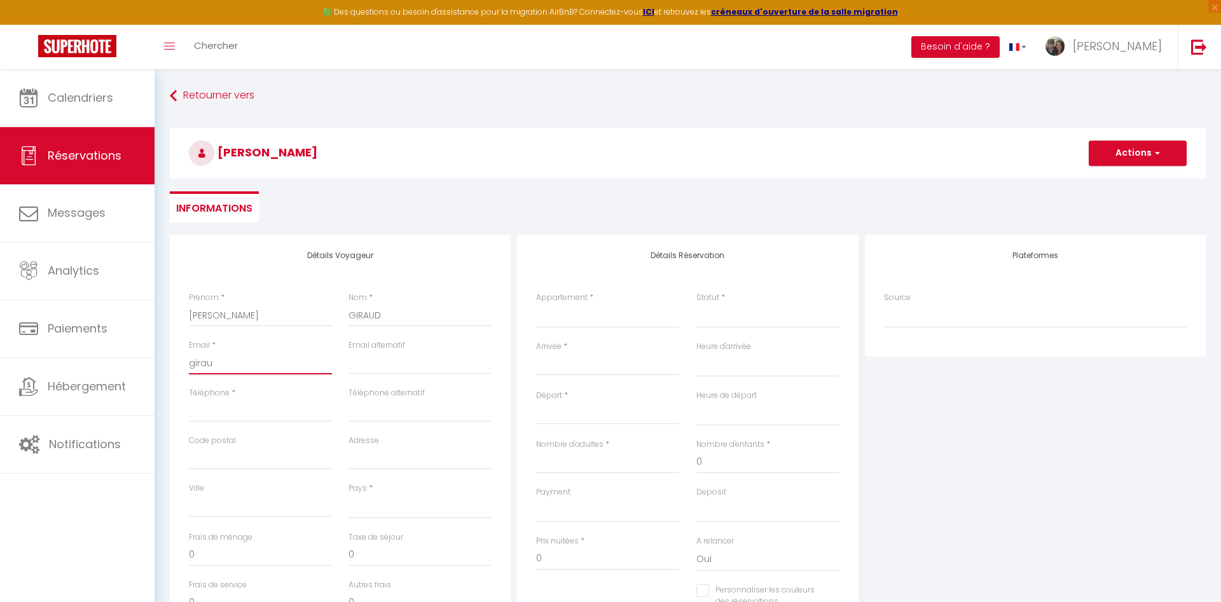
select select
checkbox input "false"
type input "giraud"
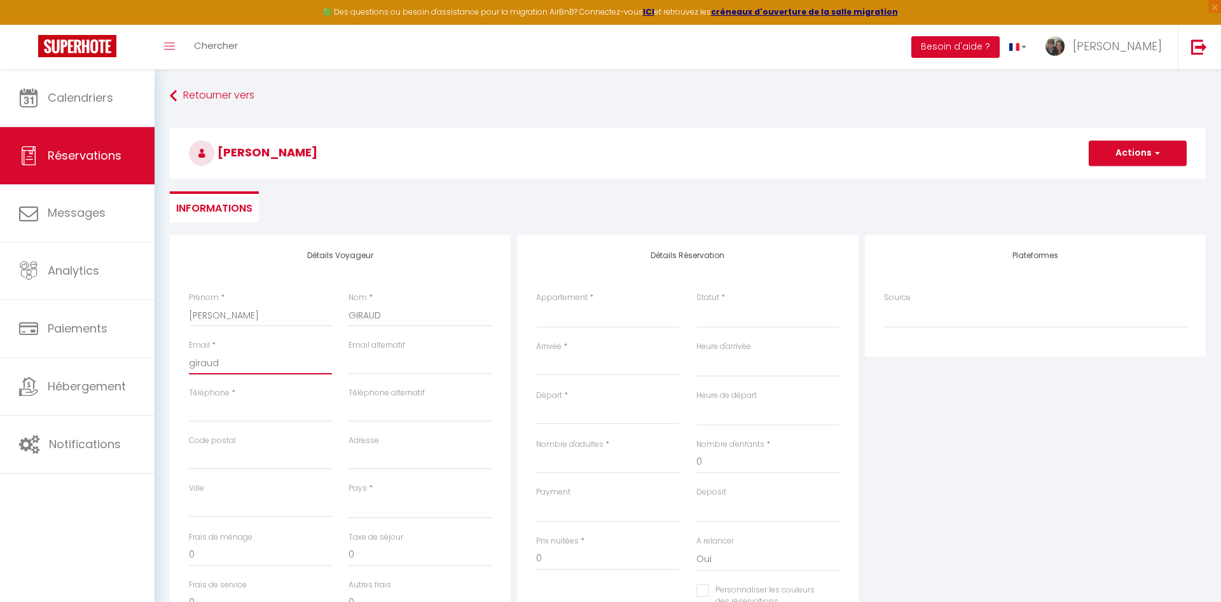
select select
click at [228, 416] on input "Téléphone" at bounding box center [260, 410] width 143 height 23
click option "Studio (S1) le Blue Purple" at bounding box center [0, 0] width 0 height 0
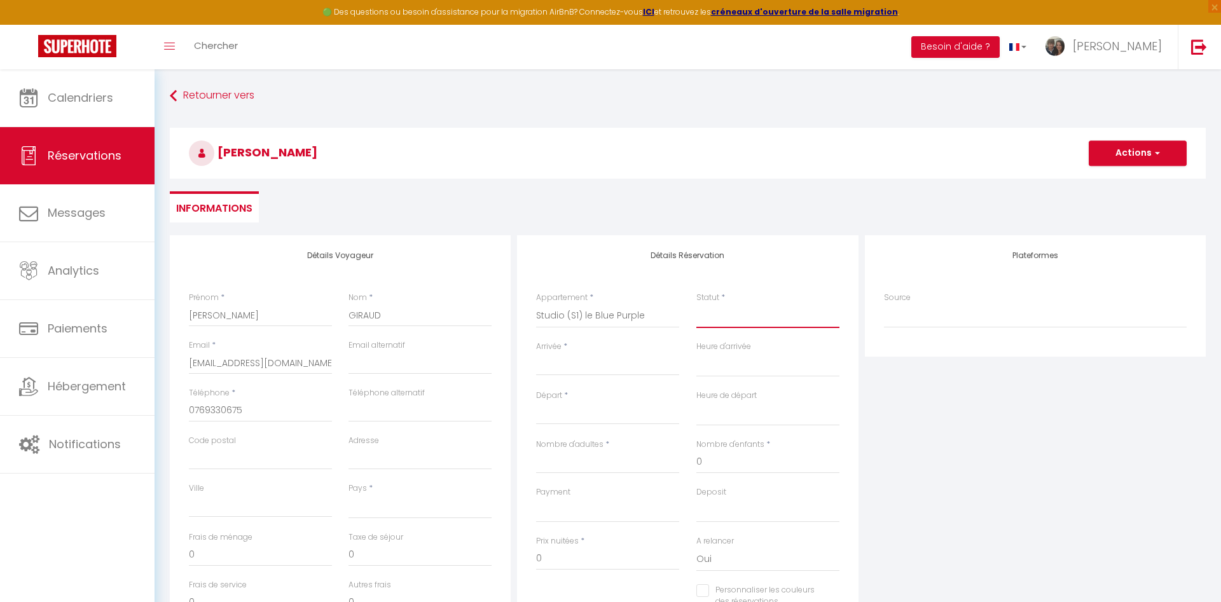
click at [719, 310] on select "Confirmé Non Confirmé [PERSON_NAME] par le voyageur No Show Request" at bounding box center [767, 316] width 143 height 24
click at [717, 319] on select "Confirmé Non Confirmé [PERSON_NAME] par le voyageur No Show Request" at bounding box center [767, 316] width 143 height 24
click at [716, 324] on select "Confirmé Non Confirmé [PERSON_NAME] par le voyageur No Show Request" at bounding box center [767, 316] width 143 height 24
click at [593, 367] on input "Arrivée" at bounding box center [607, 365] width 143 height 17
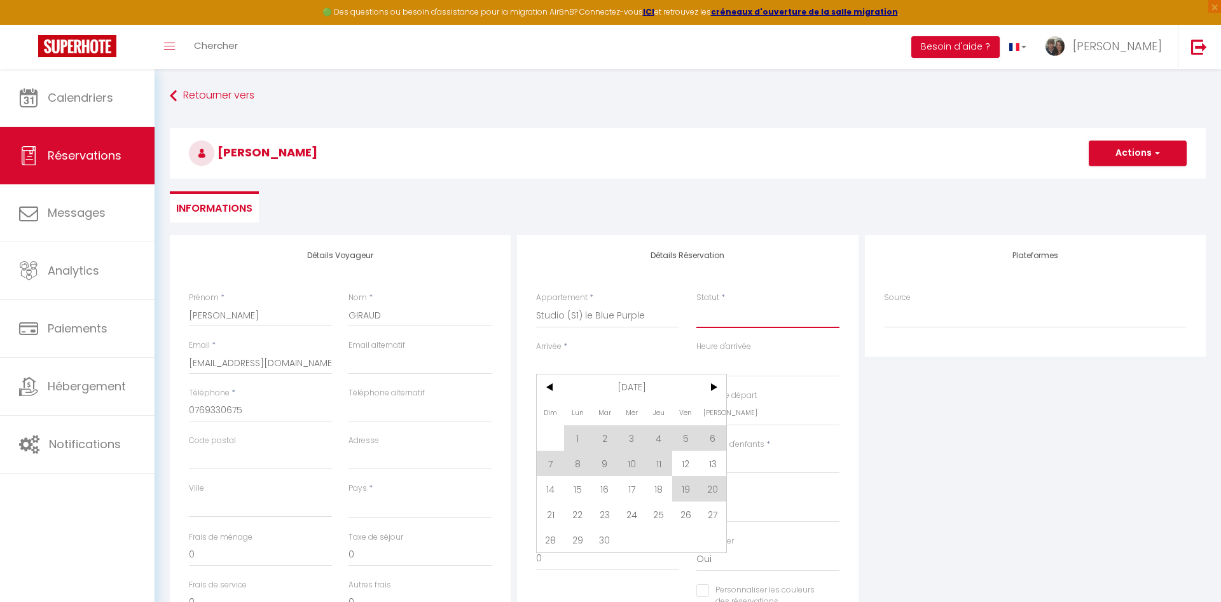
click at [696, 304] on select "Confirmé Non Confirmé [PERSON_NAME] par le voyageur No Show Request" at bounding box center [767, 316] width 143 height 24
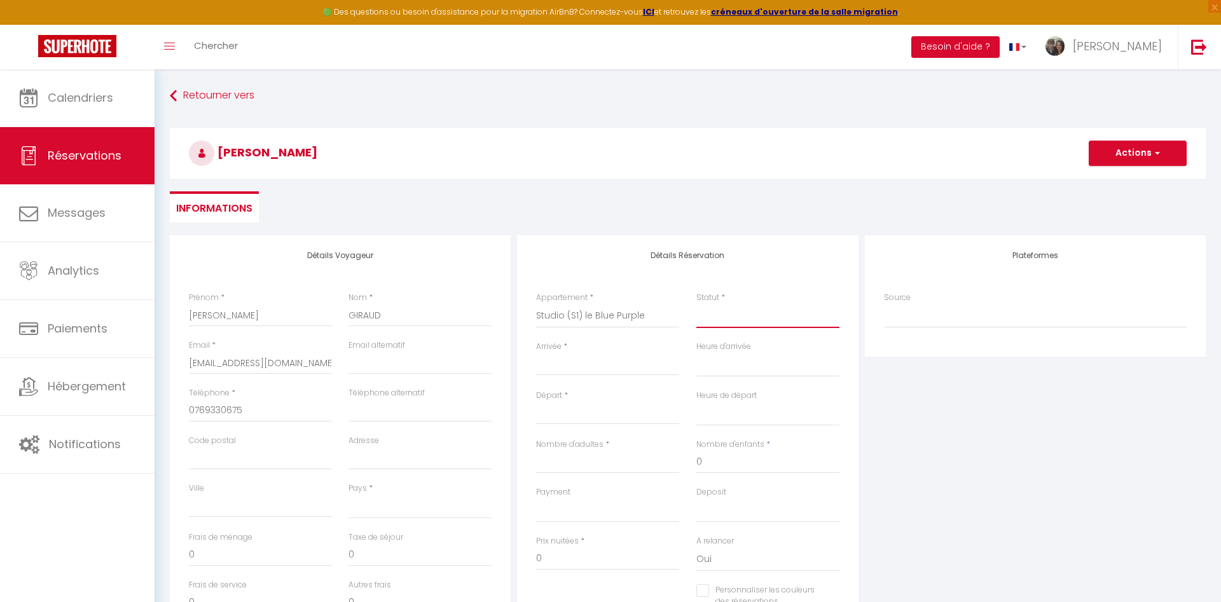
click option "Confirmé" at bounding box center [0, 0] width 0 height 0
click at [559, 371] on input "Arrivée" at bounding box center [607, 365] width 143 height 17
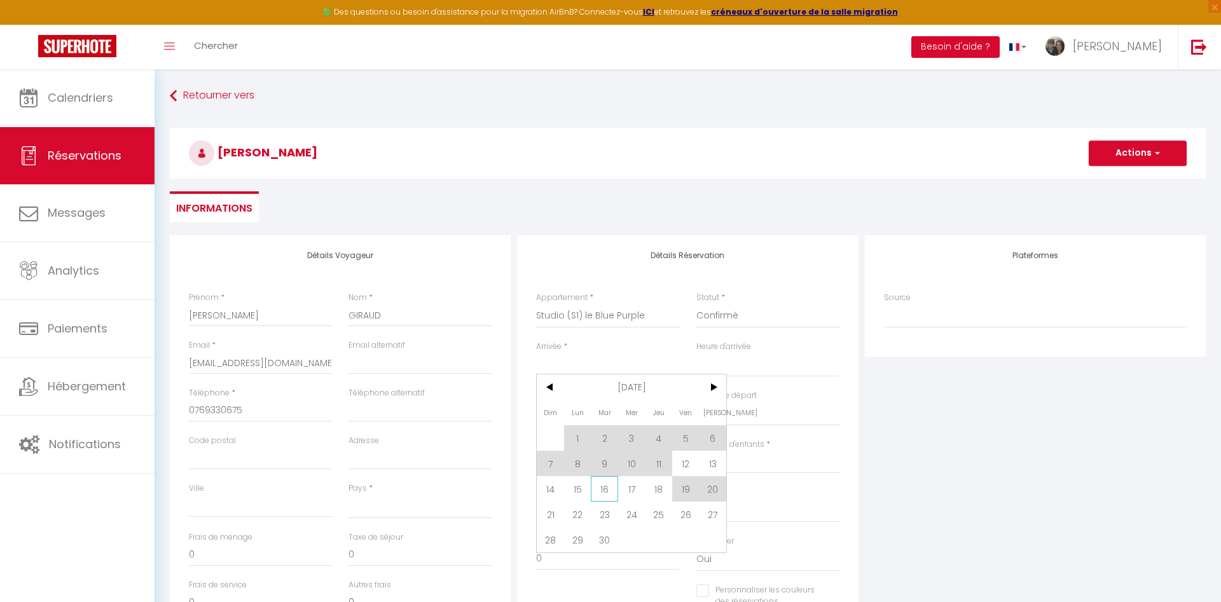
click at [607, 495] on span "16" at bounding box center [604, 488] width 27 height 25
click at [605, 491] on div "Payment OK KO" at bounding box center [607, 504] width 143 height 36
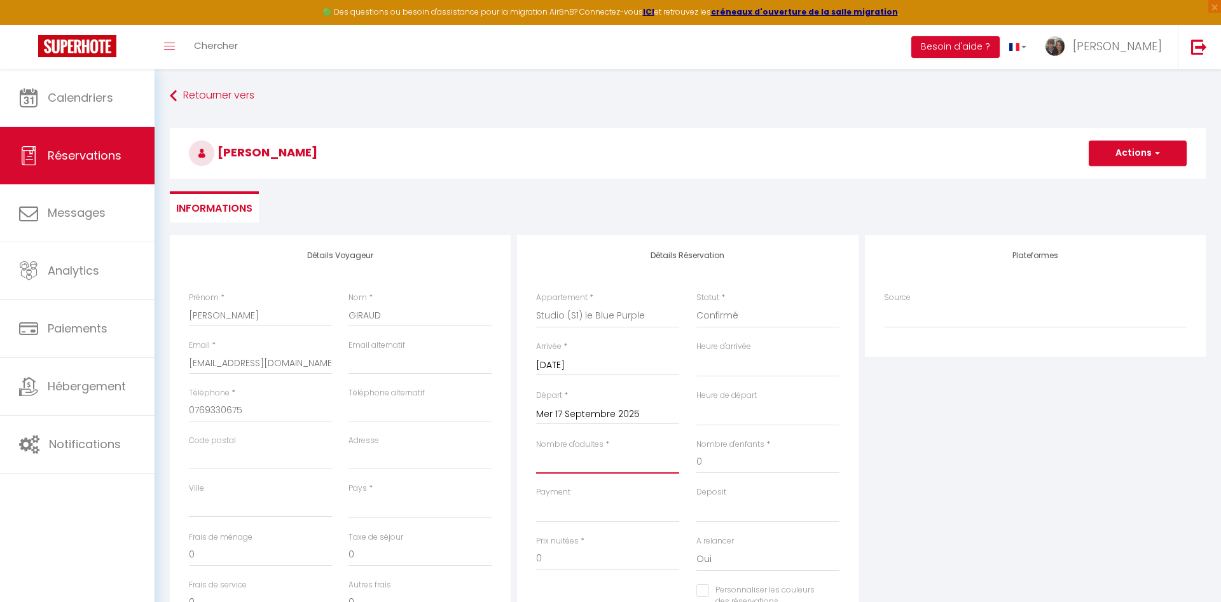
click at [576, 465] on input "Nombre d'adultes" at bounding box center [607, 462] width 143 height 23
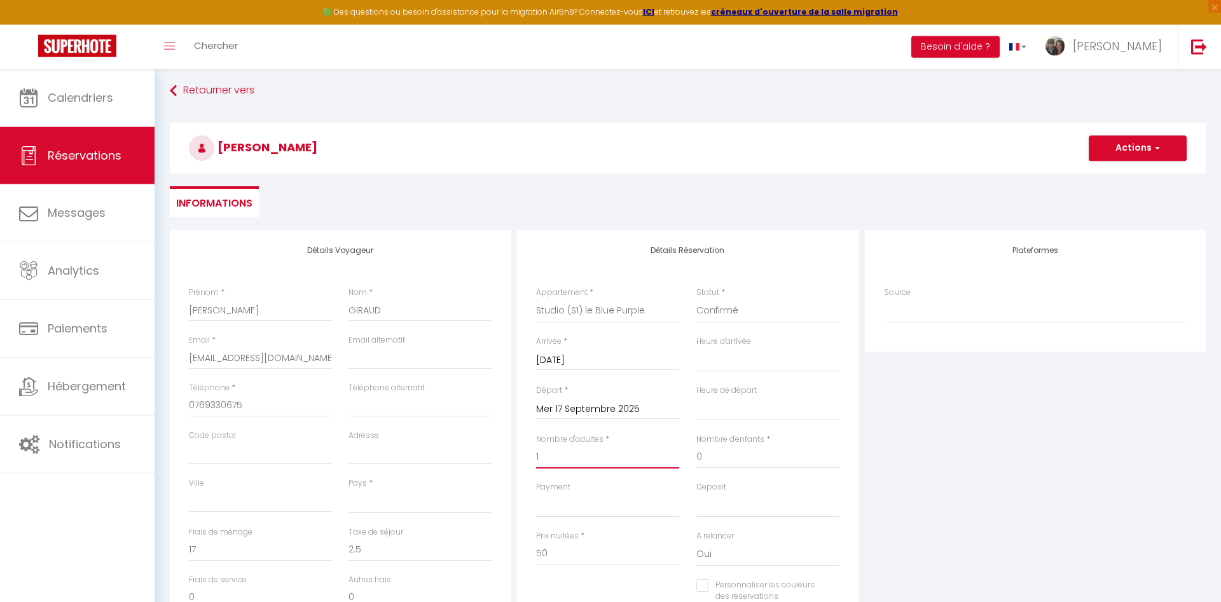
scroll to position [65, 0]
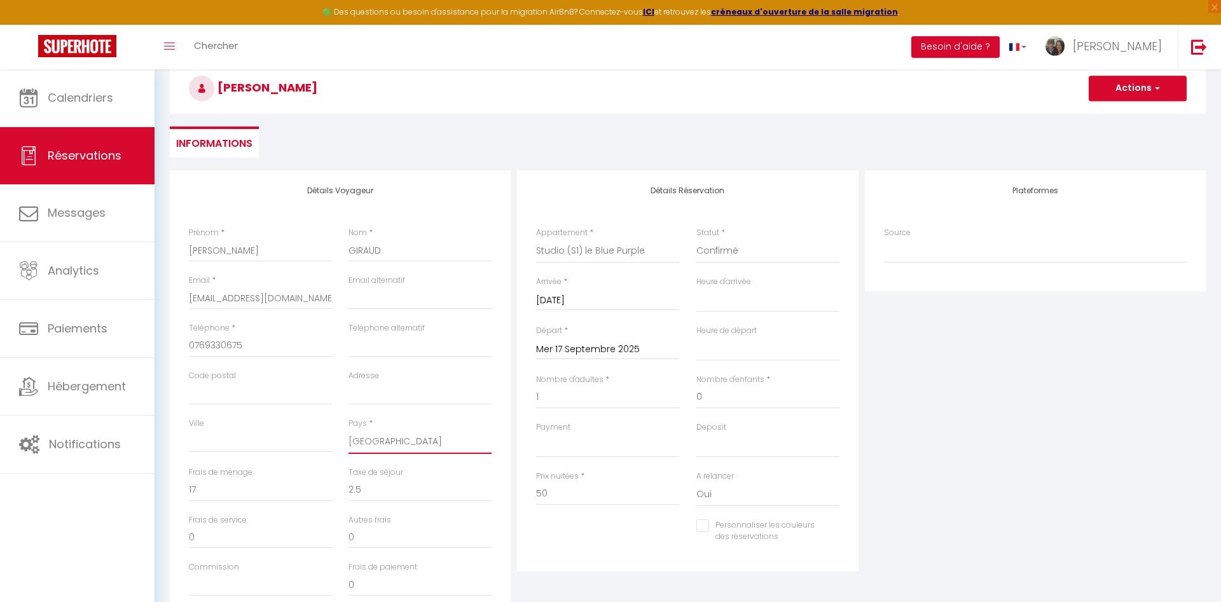
click option "[GEOGRAPHIC_DATA]" at bounding box center [0, 0] width 0 height 0
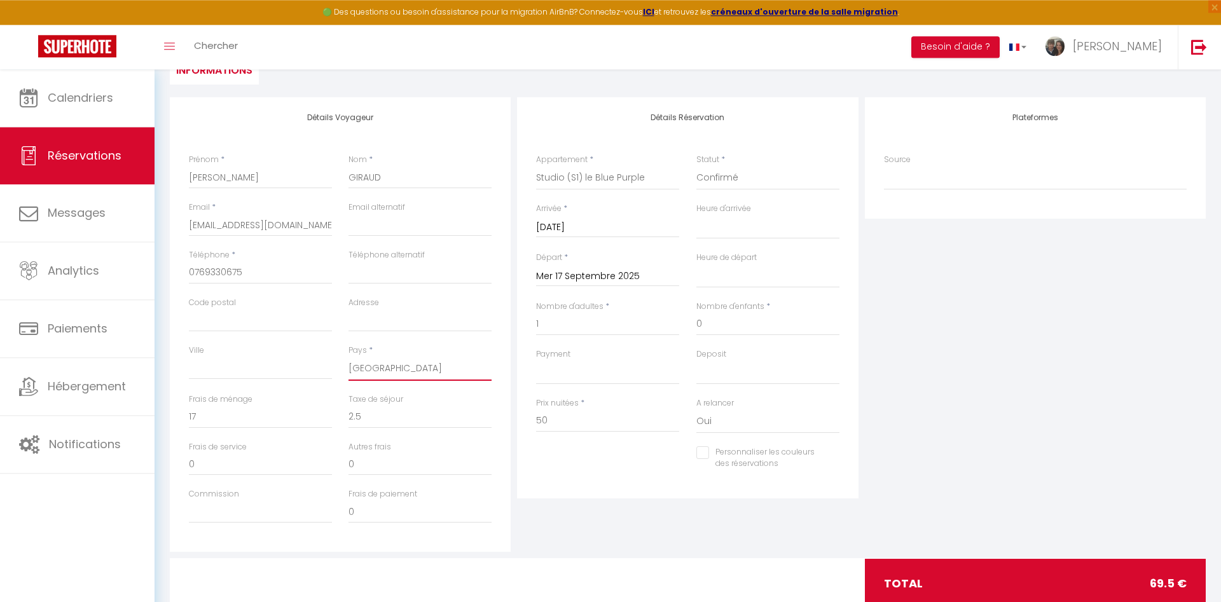
scroll to position [112, 0]
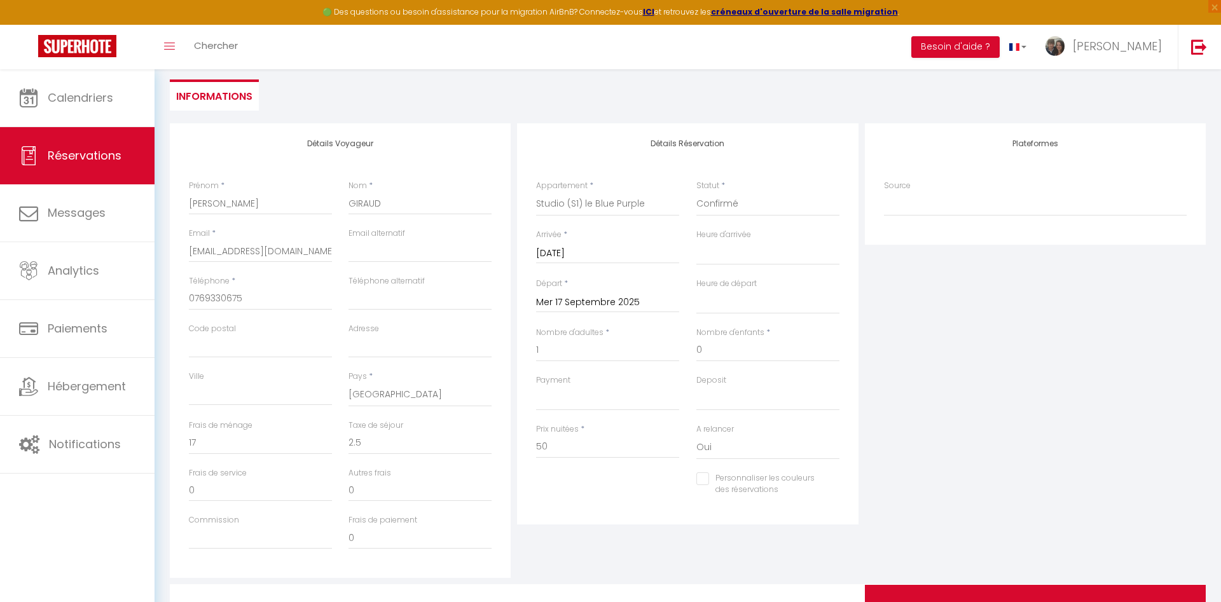
click at [902, 402] on div "Plateformes Source Direct [DOMAIN_NAME] [DOMAIN_NAME] Chalet montagne Expedia G…" at bounding box center [1034, 350] width 347 height 455
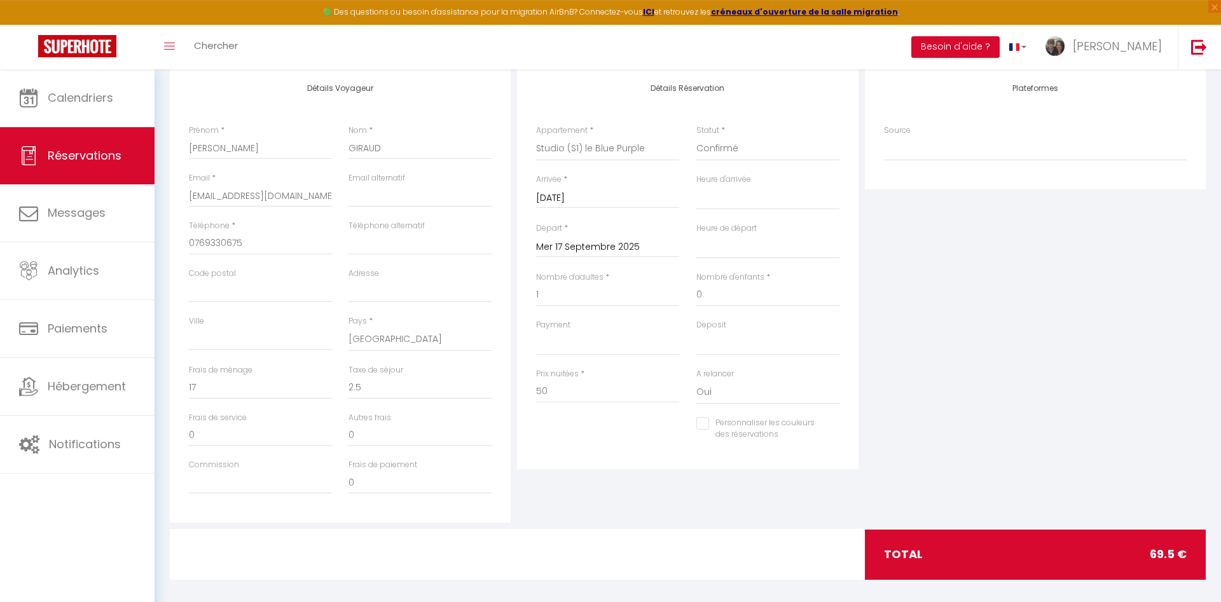
scroll to position [177, 0]
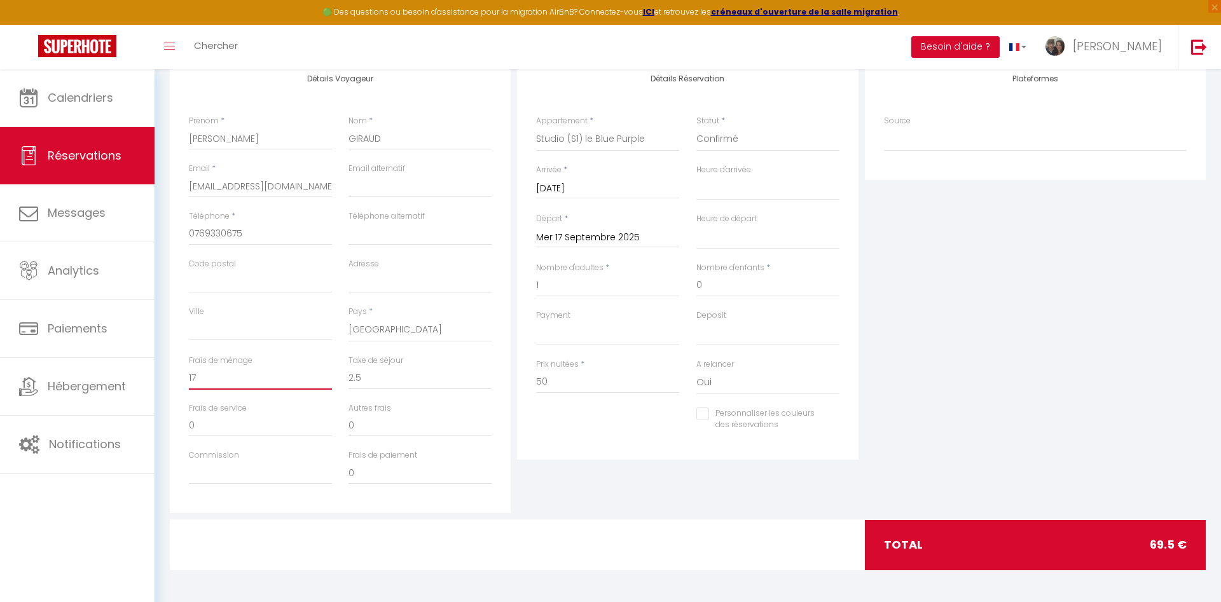
drag, startPoint x: 264, startPoint y: 383, endPoint x: 165, endPoint y: 390, distance: 98.8
click at [189, 390] on input "17" at bounding box center [260, 378] width 143 height 23
drag, startPoint x: 368, startPoint y: 378, endPoint x: 327, endPoint y: 381, distance: 40.8
click at [348, 381] on input "2.5" at bounding box center [419, 378] width 143 height 23
click at [564, 383] on input "50" at bounding box center [607, 382] width 143 height 23
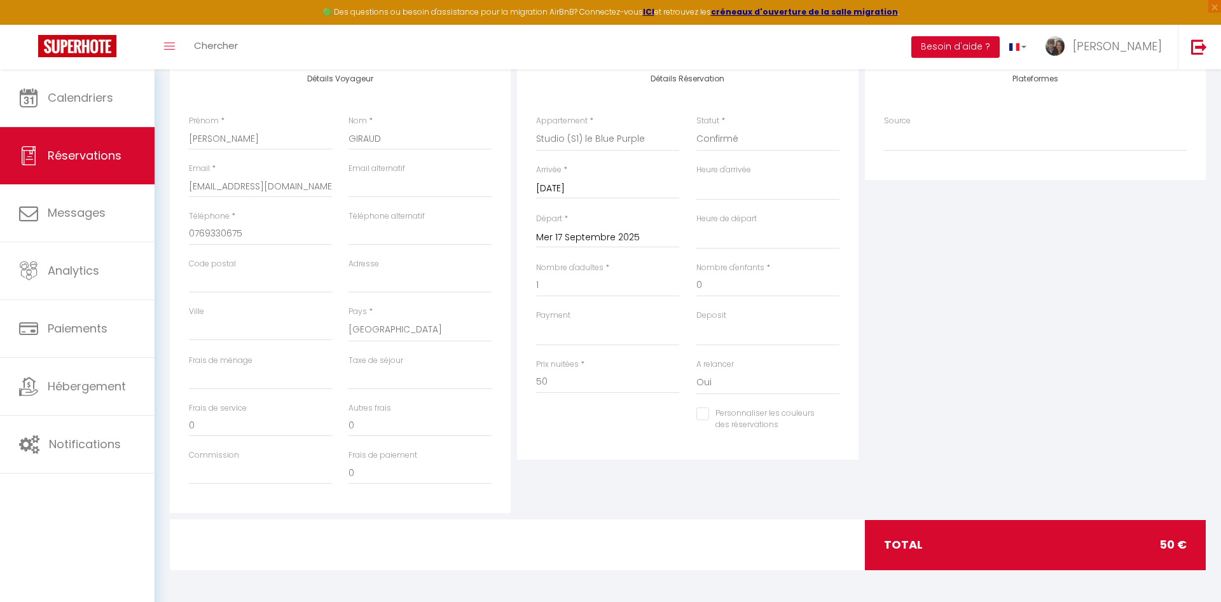
drag, startPoint x: 622, startPoint y: 456, endPoint x: 626, endPoint y: 450, distance: 6.9
click at [622, 455] on div "Détails Réservation Appartement * Studio (S1) le Blue Purple Studio (S2) le Chi…" at bounding box center [687, 258] width 341 height 401
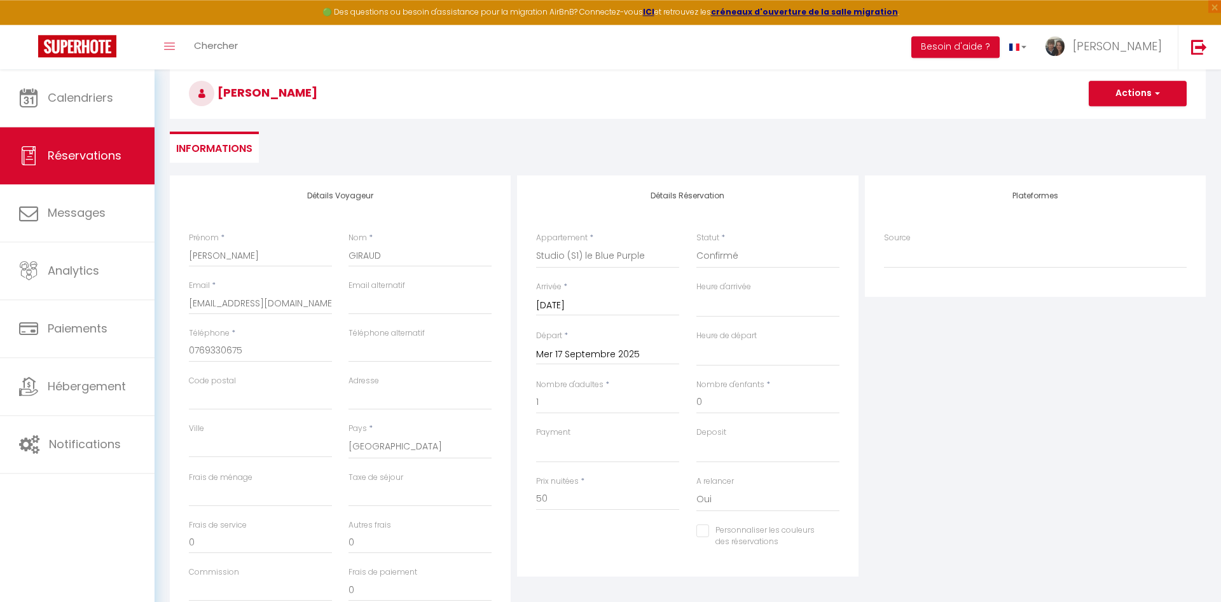
scroll to position [65, 0]
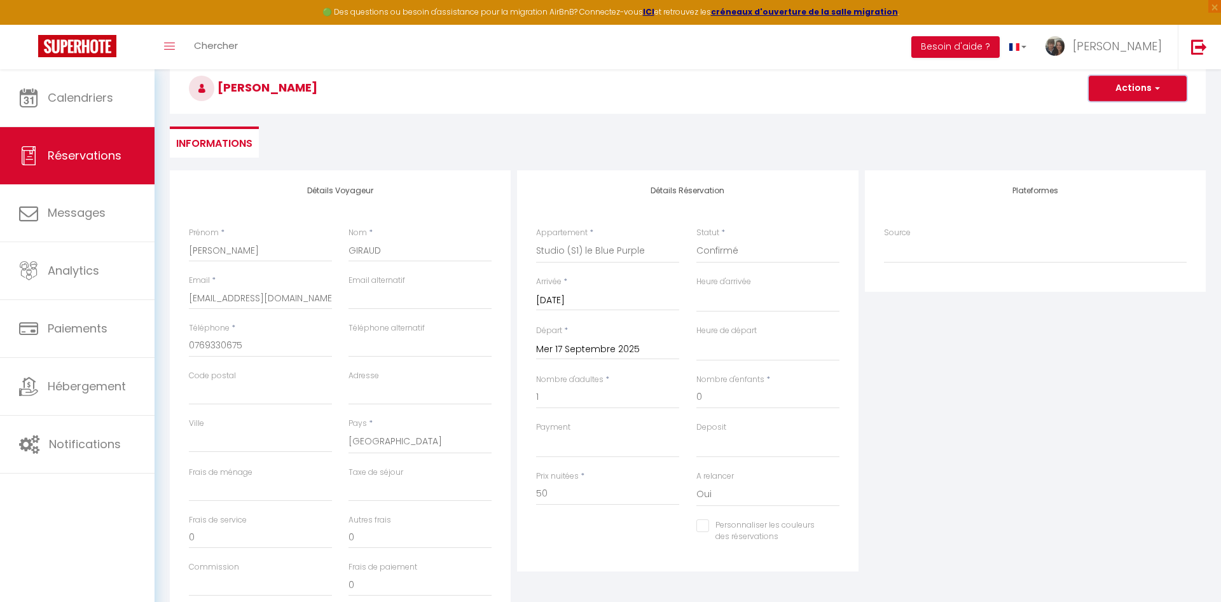
click at [1134, 93] on button "Actions" at bounding box center [1137, 88] width 98 height 25
click at [1109, 118] on link "Enregistrer" at bounding box center [1124, 116] width 100 height 17
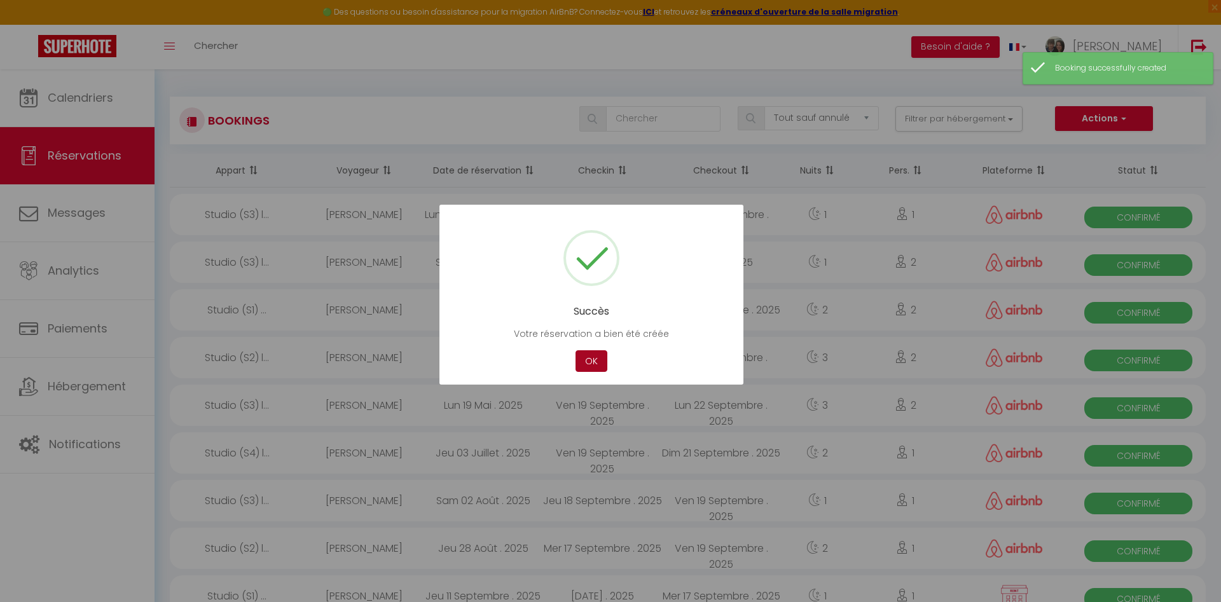
click at [589, 360] on button "OK" at bounding box center [591, 361] width 32 height 22
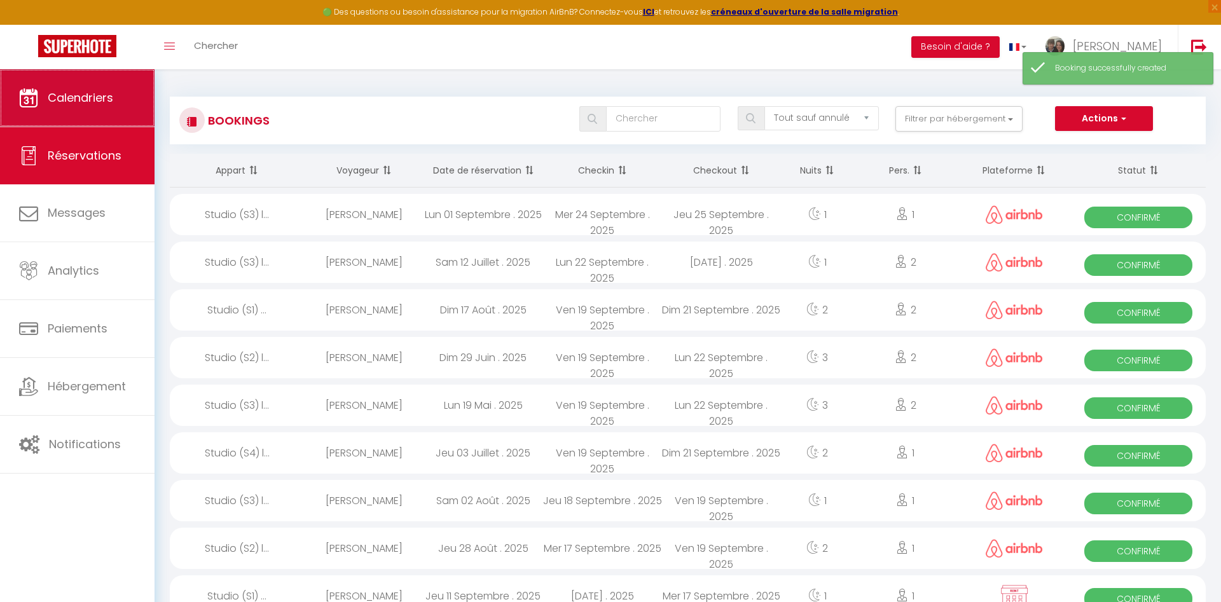
click at [88, 99] on span "Calendriers" at bounding box center [80, 98] width 65 height 16
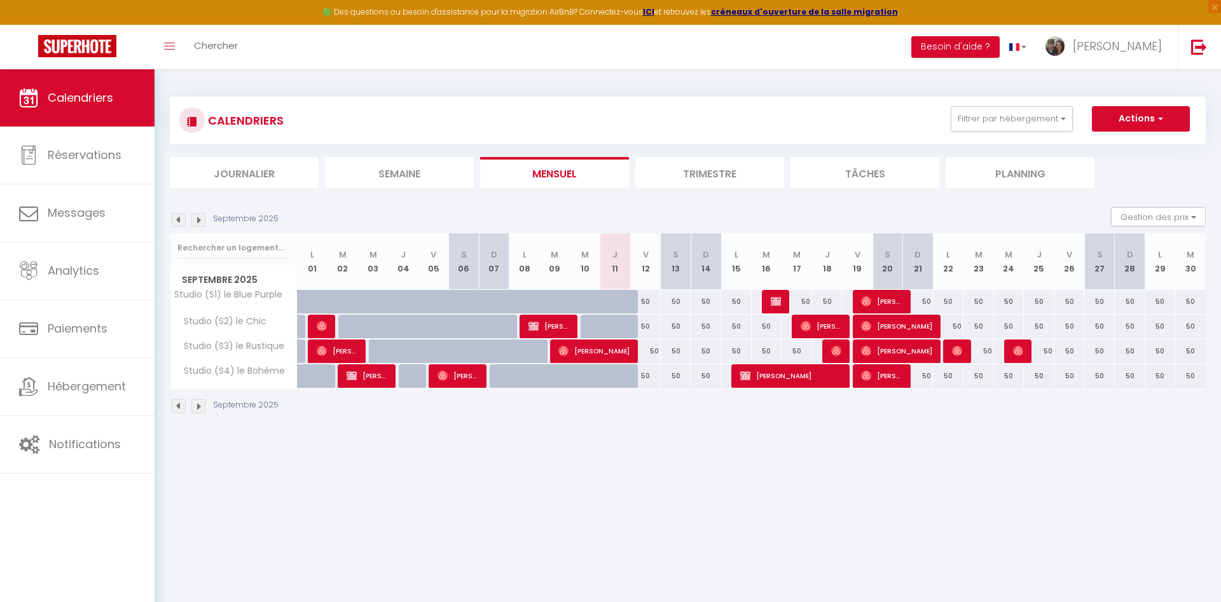
click at [774, 302] on img at bounding box center [776, 301] width 10 height 10
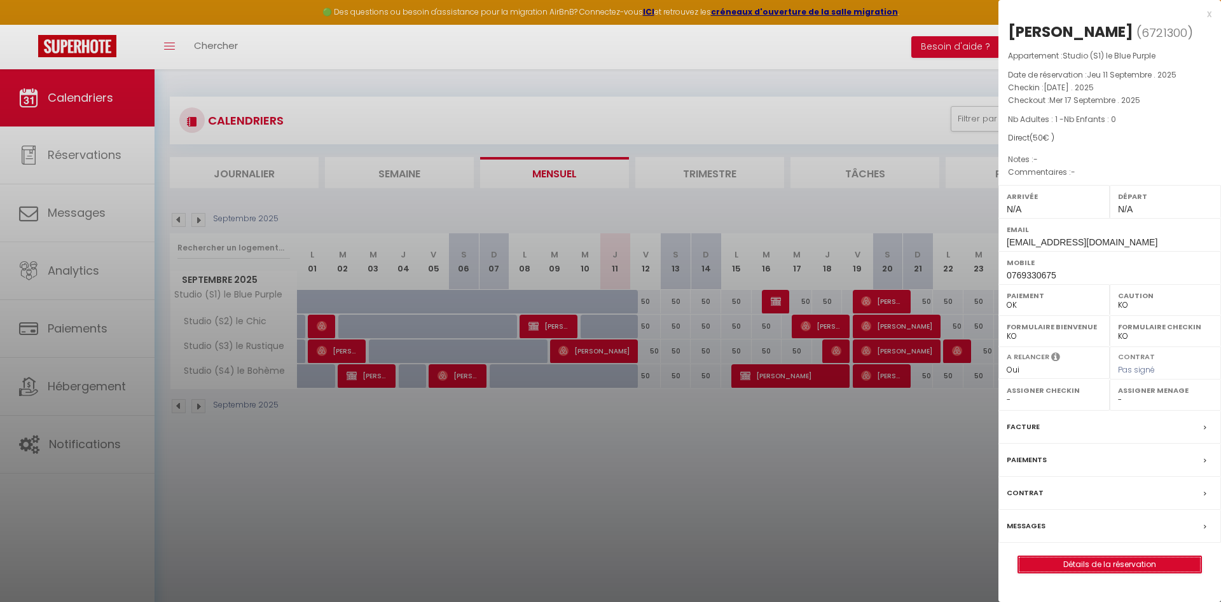
click at [1088, 568] on link "Détails de la réservation" at bounding box center [1109, 564] width 183 height 17
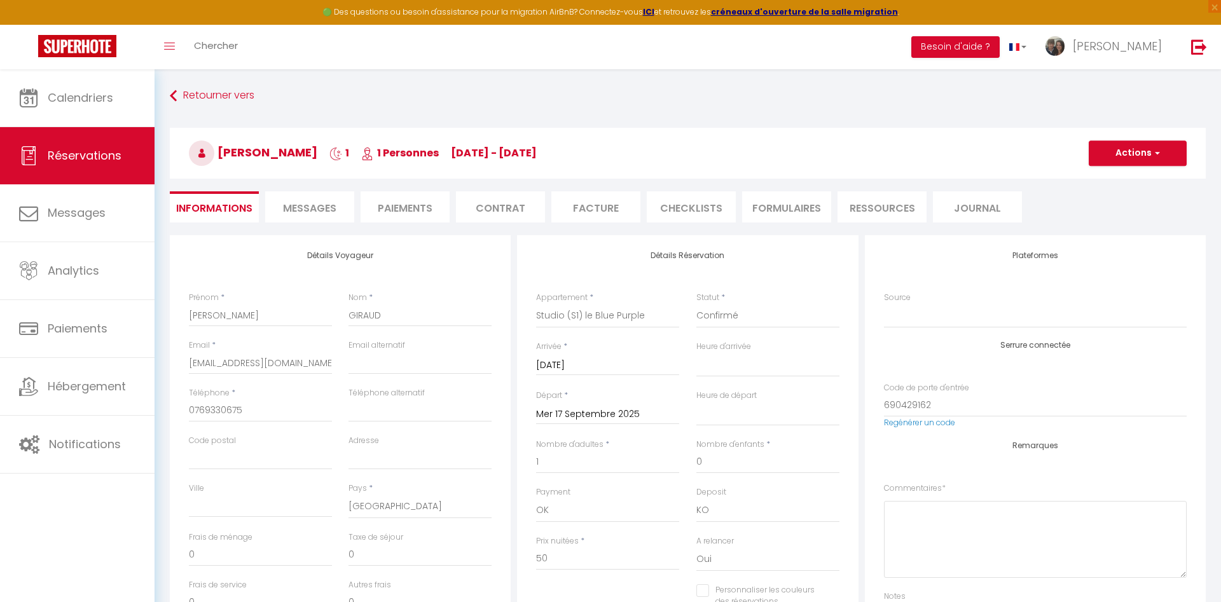
click at [306, 215] on span "Messages" at bounding box center [309, 208] width 53 height 15
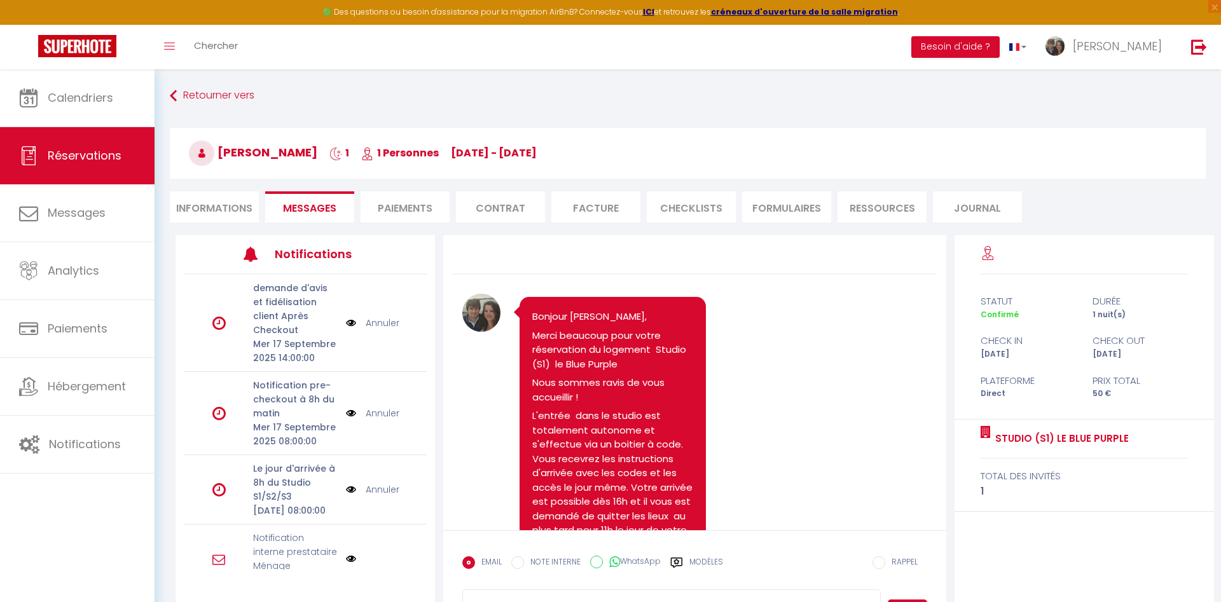
click at [420, 211] on li "Paiements" at bounding box center [404, 206] width 89 height 31
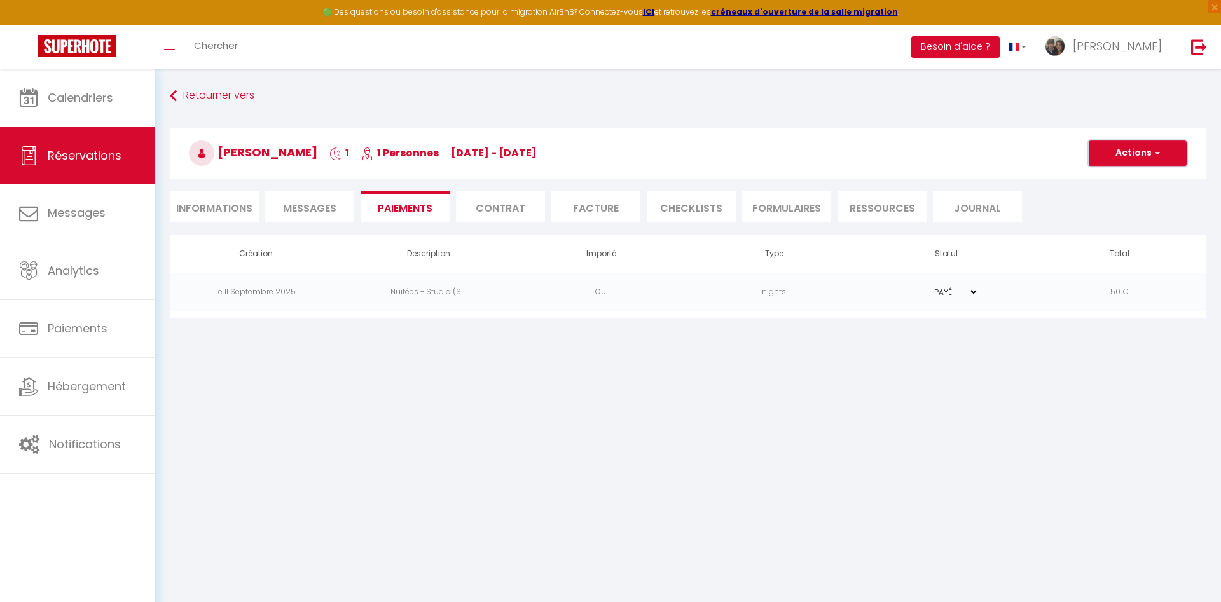
click at [1139, 152] on button "Actions" at bounding box center [1137, 153] width 98 height 25
click at [1125, 248] on link "Envoyer un paiement global" at bounding box center [1152, 247] width 156 height 17
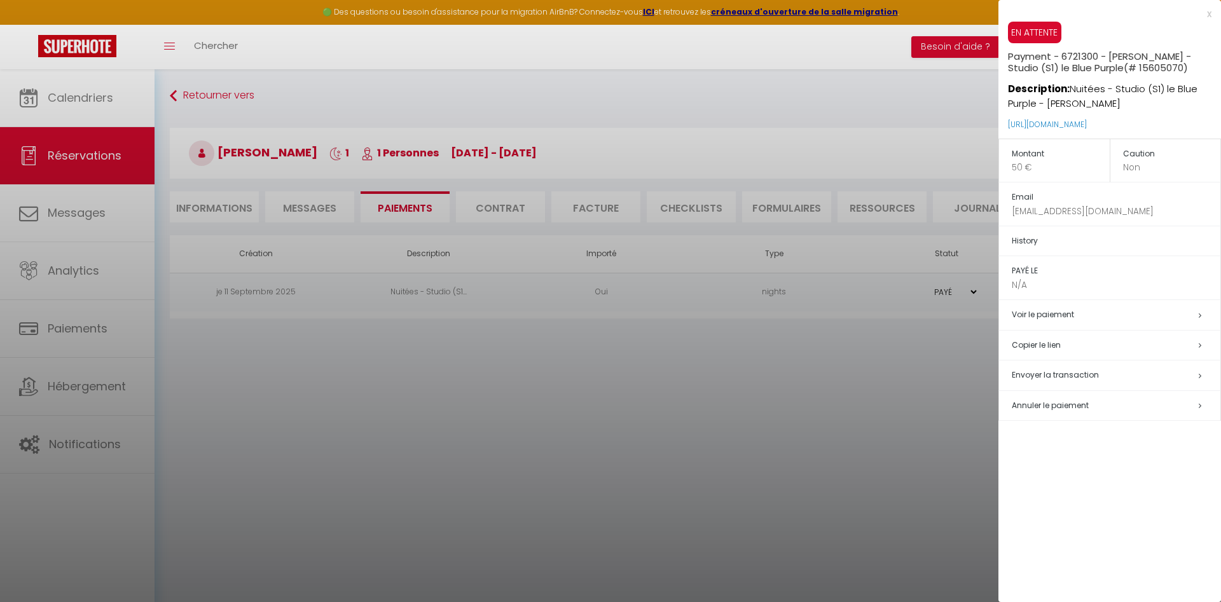
click at [1065, 376] on span "Envoyer la transaction" at bounding box center [1054, 374] width 87 height 11
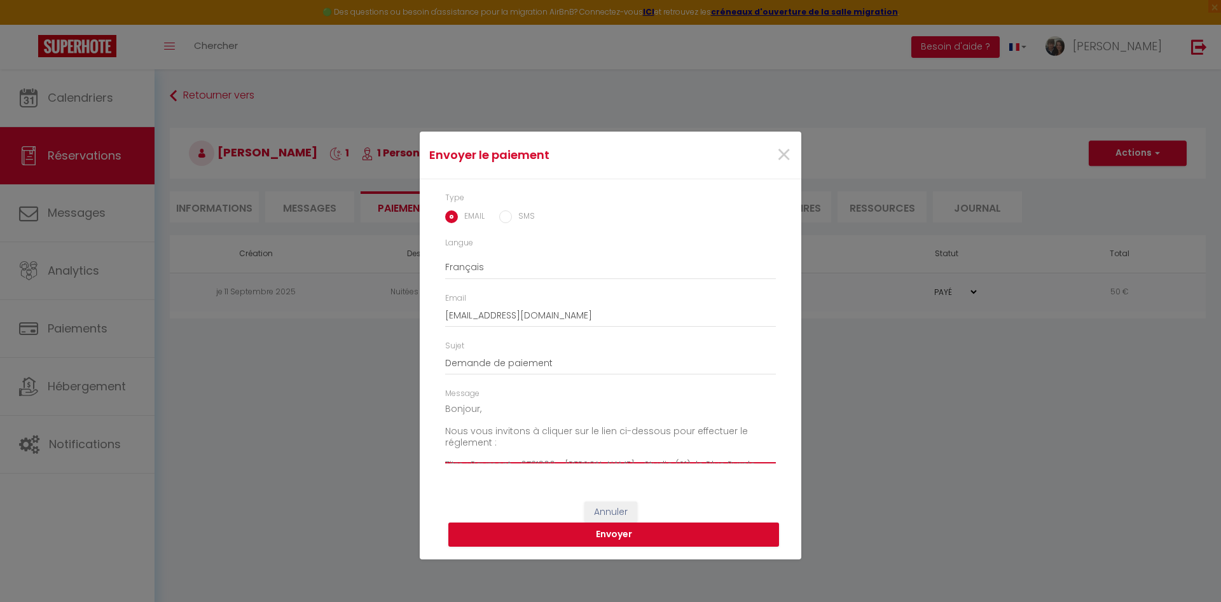
click at [479, 415] on textarea "Bonjour, Nous vous invitons à cliquer sur le lien ci-dessous pour effectuer le …" at bounding box center [610, 431] width 331 height 64
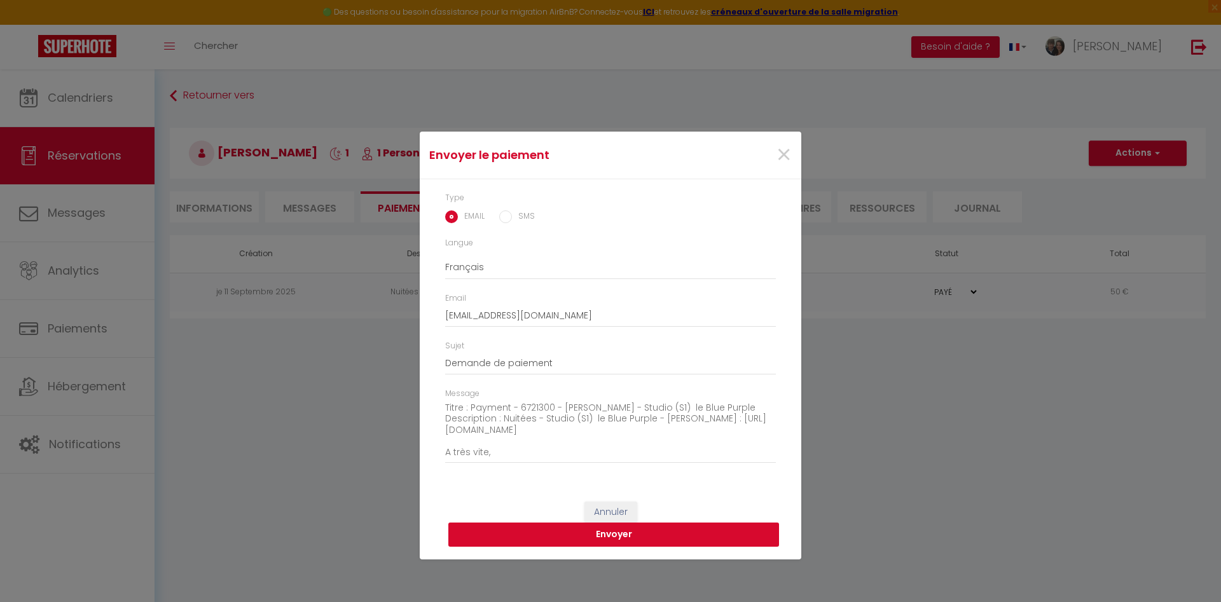
click at [538, 535] on button "Envoyer" at bounding box center [613, 535] width 331 height 24
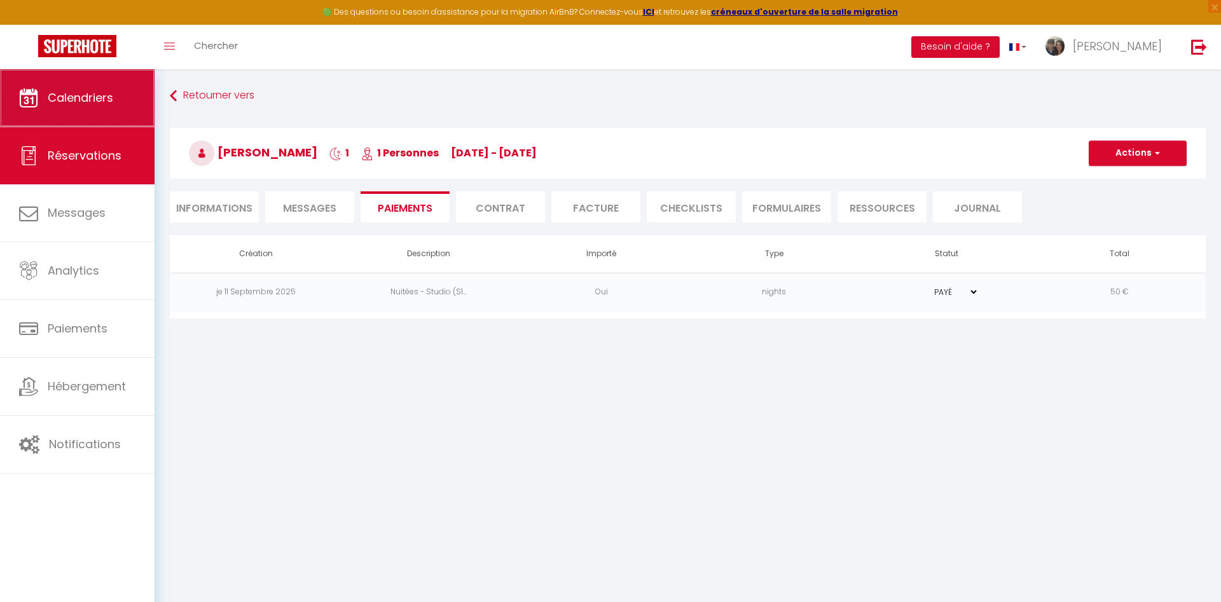
click at [67, 90] on link "Calendriers" at bounding box center [77, 97] width 154 height 57
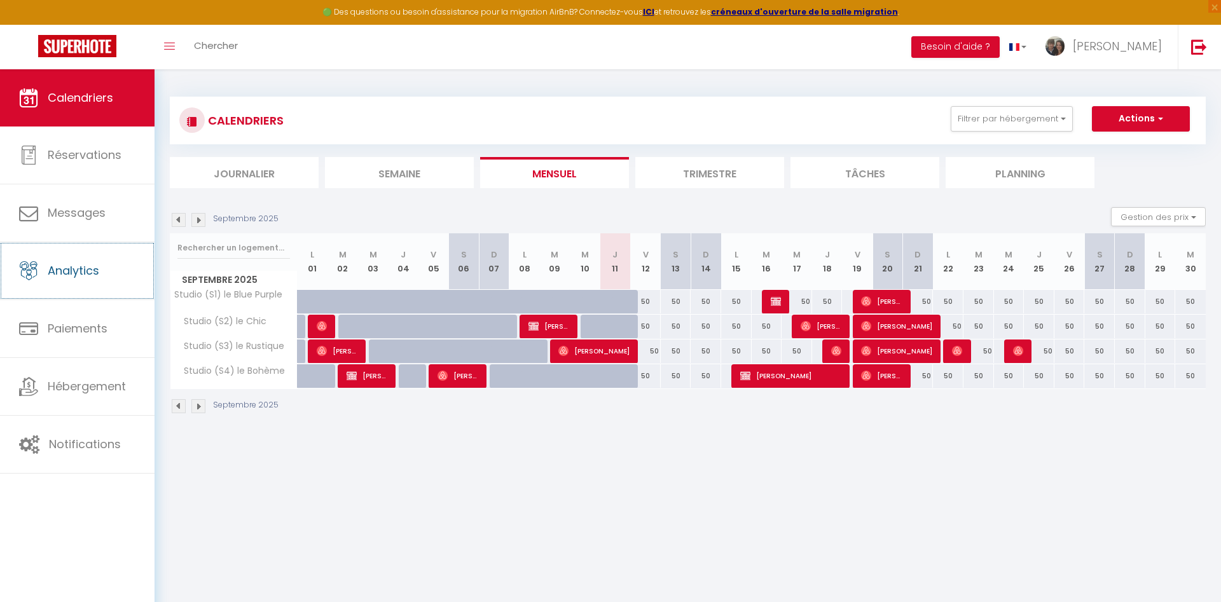
drag, startPoint x: 99, startPoint y: 273, endPoint x: 156, endPoint y: 347, distance: 93.0
click at [99, 273] on span "Analytics" at bounding box center [73, 271] width 51 height 16
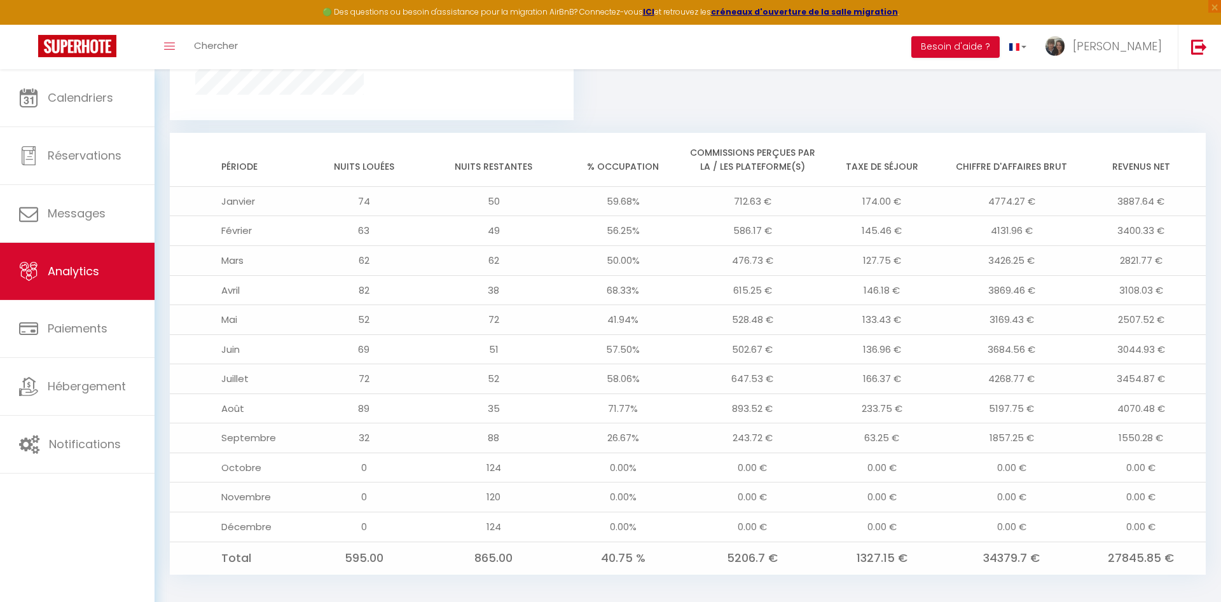
scroll to position [991, 0]
